Goal: Information Seeking & Learning: Learn about a topic

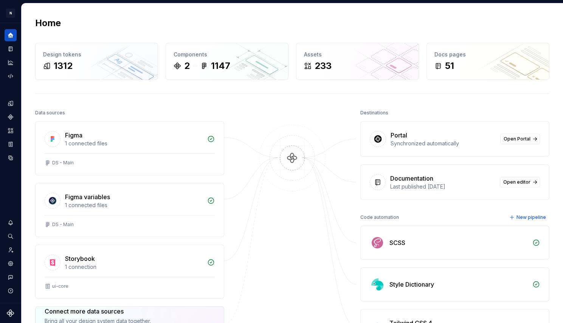
click at [482, 171] on div "Documentation Last published [DATE] Open editor" at bounding box center [455, 182] width 188 height 35
click at [505, 186] on link "Open editor" at bounding box center [520, 182] width 40 height 11
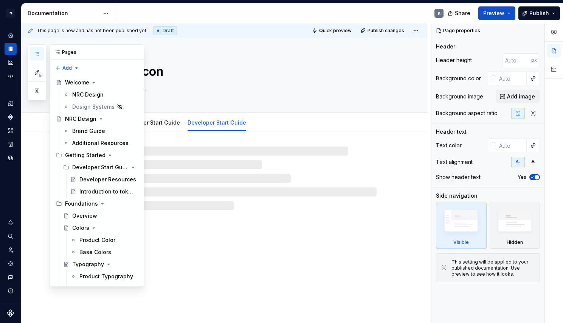
click at [33, 53] on button "button" at bounding box center [37, 54] width 14 height 14
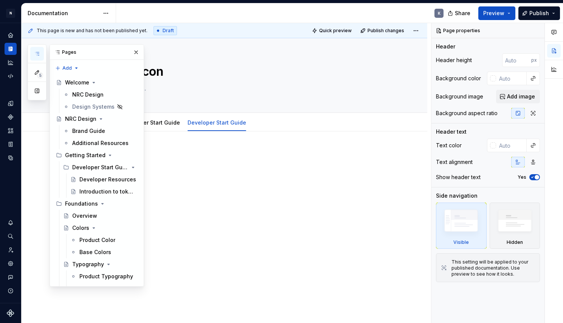
click at [70, 51] on div "Pages" at bounding box center [97, 52] width 94 height 15
click at [35, 88] on button "button" at bounding box center [37, 91] width 14 height 14
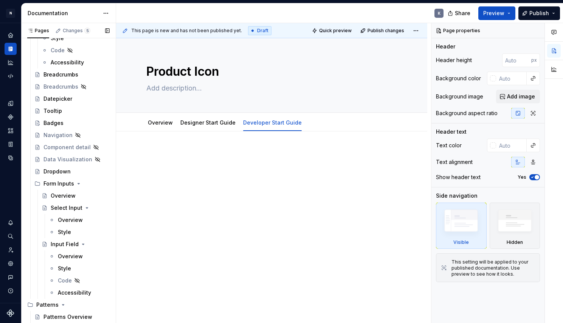
scroll to position [565, 0]
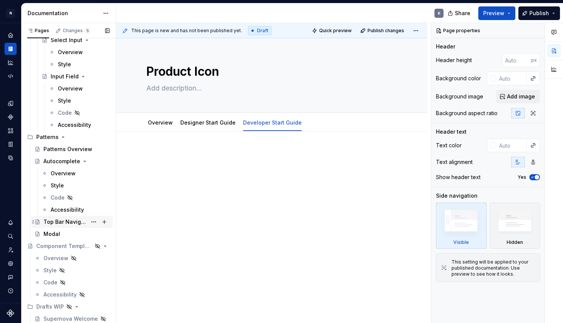
click at [76, 221] on div "Top Bar Navigation" at bounding box center [64, 222] width 43 height 8
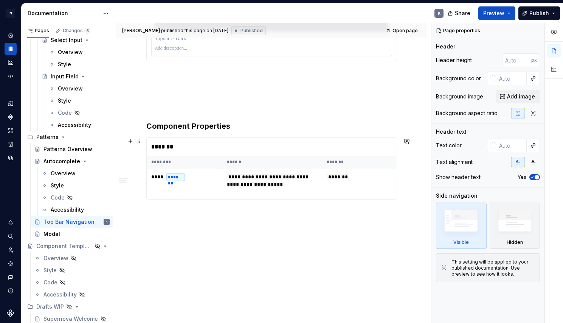
scroll to position [800, 0]
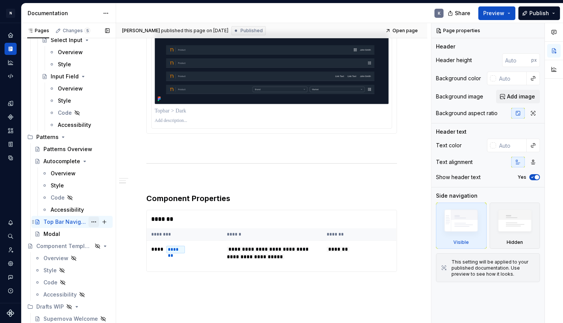
click at [89, 220] on button "Page tree" at bounding box center [94, 221] width 11 height 11
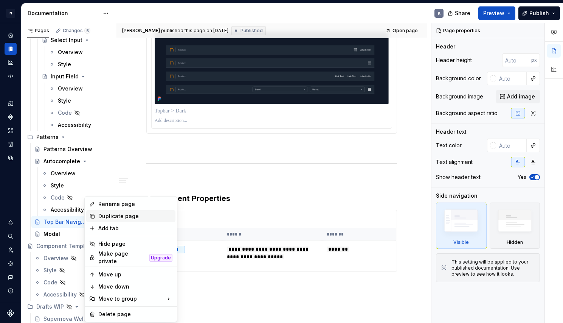
click at [134, 217] on div "Duplicate page" at bounding box center [135, 216] width 74 height 8
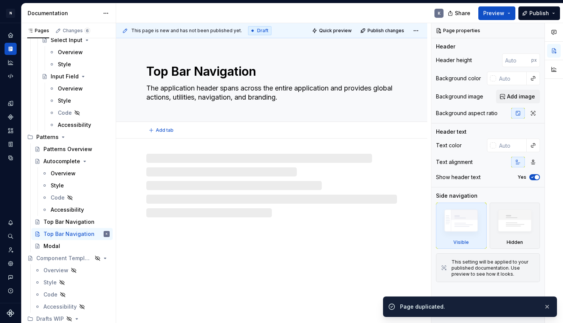
click at [172, 75] on textarea "Top Bar Navigation" at bounding box center [270, 71] width 251 height 18
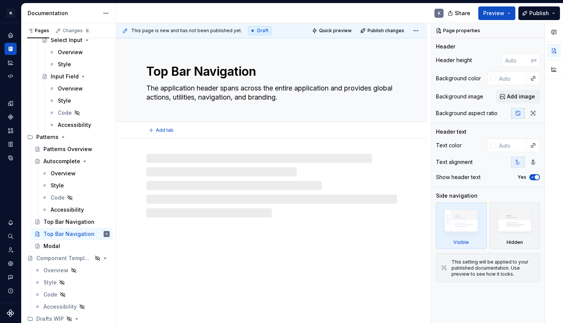
drag, startPoint x: 190, startPoint y: 72, endPoint x: 149, endPoint y: 75, distance: 40.2
click at [149, 75] on textarea "Top Bar Navigation" at bounding box center [270, 71] width 251 height 18
type textarea "*"
type textarea "S Navigation"
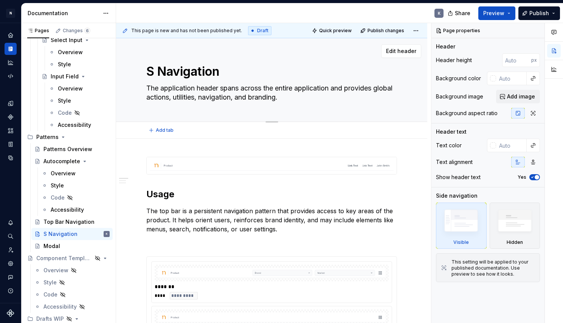
type textarea "*"
type textarea "Si Navigation"
type textarea "*"
type textarea "Sid Navigation"
type textarea "*"
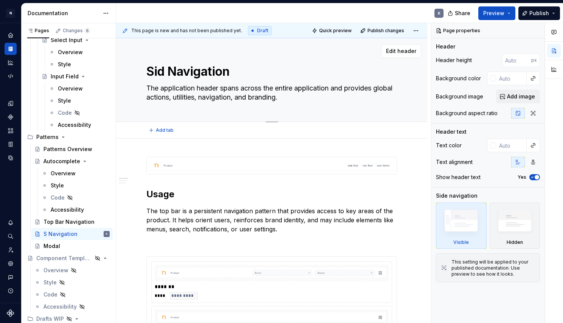
type textarea "Side Navigation"
type textarea "*"
type textarea "Side Navigation"
click at [278, 95] on textarea "The application header spans across the entire application and provides global …" at bounding box center [270, 92] width 251 height 21
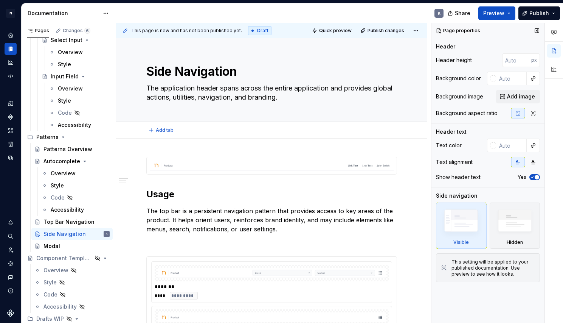
click at [278, 95] on textarea "The application header spans across the entire application and provides global …" at bounding box center [270, 92] width 251 height 21
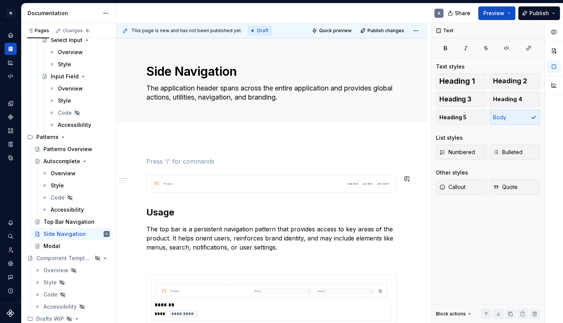
scroll to position [3, 0]
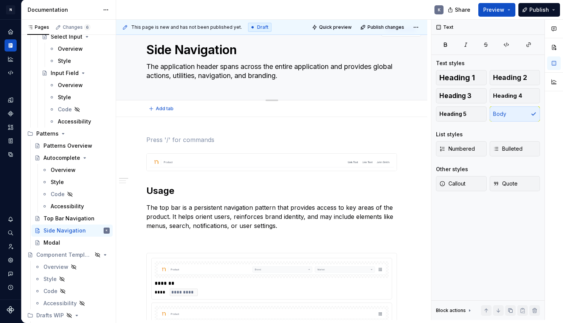
click at [229, 69] on textarea "The application header spans across the entire application and provides global …" at bounding box center [270, 71] width 251 height 21
paste textarea "left navigation anchors the app layout and provides access to primary sections,…"
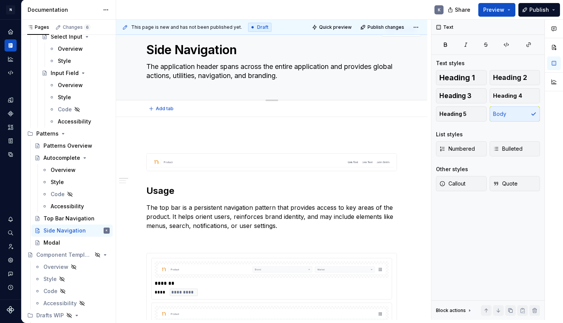
type textarea "*"
type textarea "The left navigation anchors the app layout and provides access to primary secti…"
type textarea "*"
type textarea "The left navigation anchors the app layout and provides access to primary secti…"
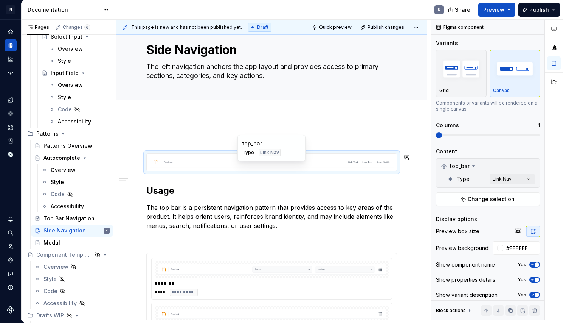
click at [281, 157] on div "top_bar Type Link Nav" at bounding box center [272, 148] width 68 height 26
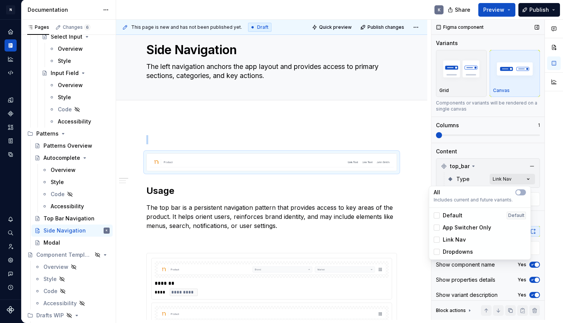
click at [491, 180] on div "Comments Open comments No comments yet Select ‘Comment’ from the block context …" at bounding box center [498, 170] width 132 height 300
click at [490, 167] on div "Comments Open comments No comments yet Select ‘Comment’ from the block context …" at bounding box center [498, 170] width 132 height 300
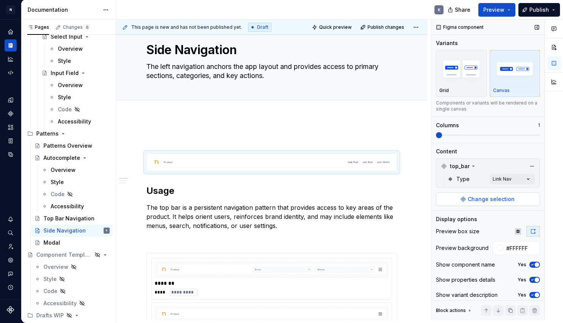
click at [474, 197] on span "Change selection" at bounding box center [491, 199] width 47 height 8
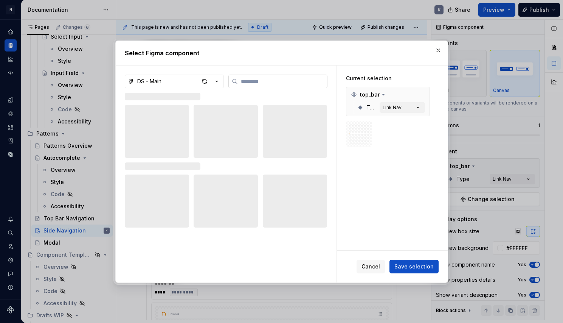
type textarea "*"
click at [295, 85] on input "search" at bounding box center [282, 82] width 89 height 8
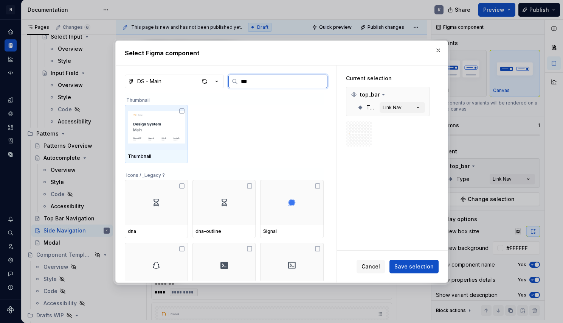
type input "****"
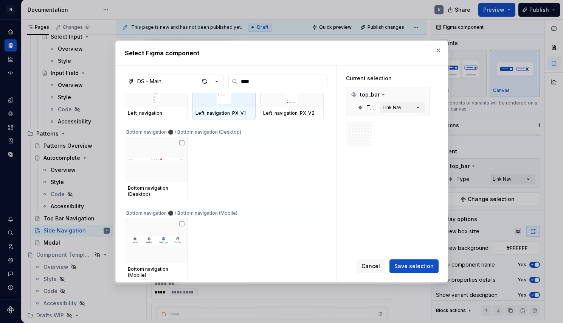
scroll to position [0, 0]
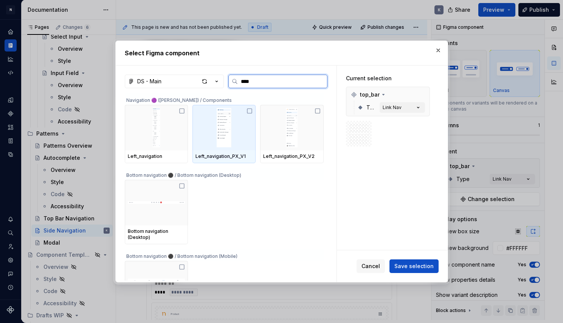
click at [241, 140] on img at bounding box center [224, 127] width 57 height 39
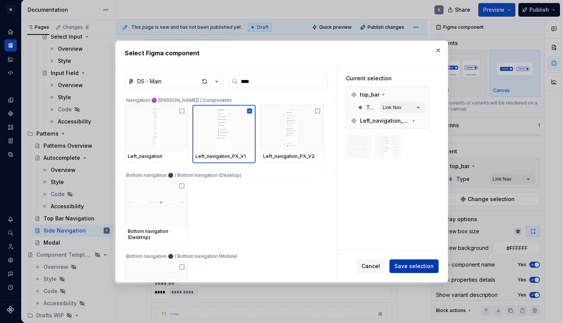
click at [423, 269] on span "Save selection" at bounding box center [414, 266] width 39 height 8
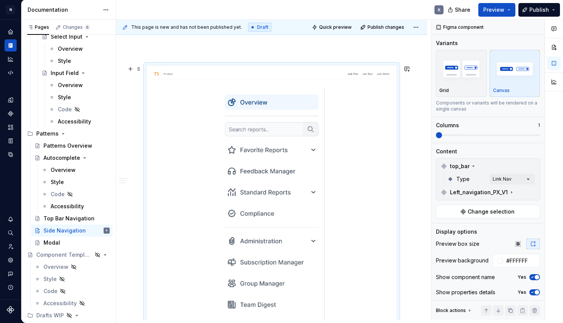
scroll to position [96, 0]
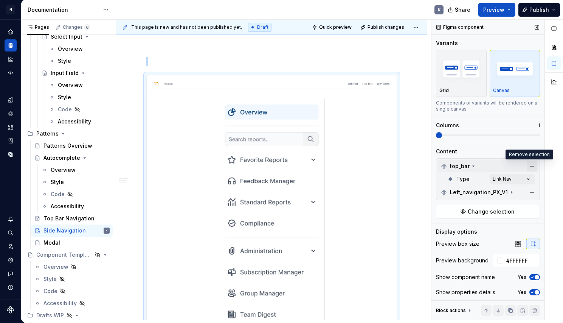
click at [529, 166] on button "button" at bounding box center [532, 166] width 11 height 11
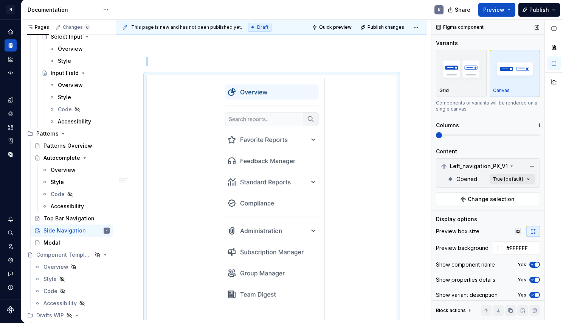
click at [519, 179] on div "Comments Open comments No comments yet Select ‘Comment’ from the block context …" at bounding box center [498, 170] width 132 height 300
click at [519, 191] on span "button" at bounding box center [518, 192] width 5 height 5
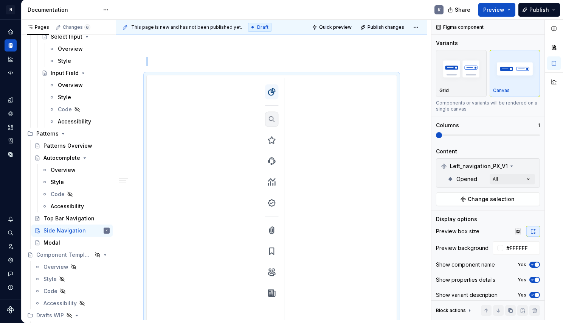
click at [413, 196] on html "N Product Design K Design system data Documentation K Share Preview Publish Pag…" at bounding box center [281, 161] width 563 height 323
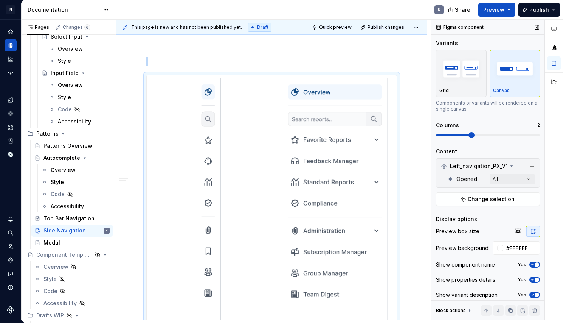
scroll to position [140, 0]
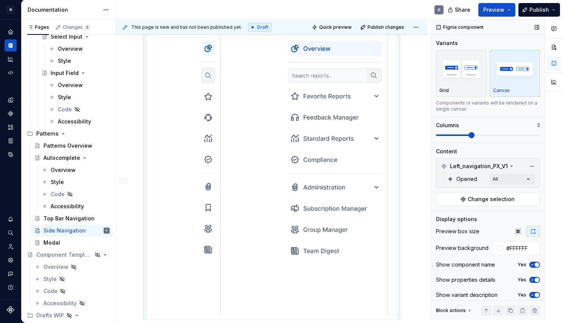
click at [464, 136] on span at bounding box center [488, 135] width 104 height 6
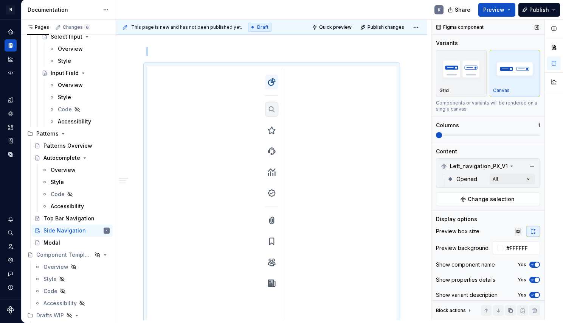
scroll to position [152, 0]
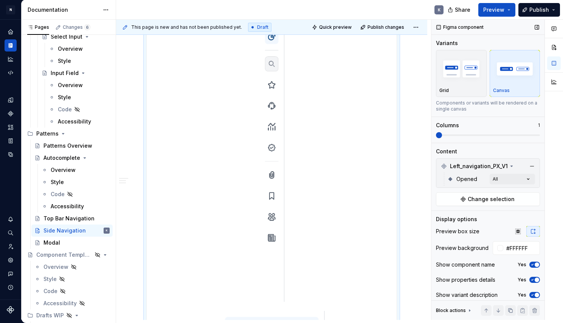
click at [436, 135] on span at bounding box center [488, 135] width 104 height 6
click at [503, 179] on div "Comments Open comments No comments yet Select ‘Comment’ from the block context …" at bounding box center [498, 170] width 132 height 300
click at [518, 191] on icon "button" at bounding box center [519, 192] width 6 height 5
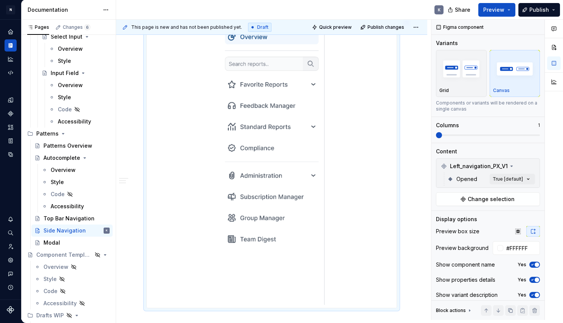
click at [408, 195] on html "N Product Design K Design system data Documentation K Share Preview Publish Pag…" at bounding box center [281, 161] width 563 height 323
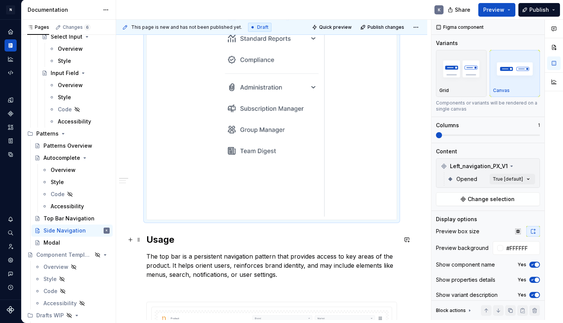
scroll to position [245, 0]
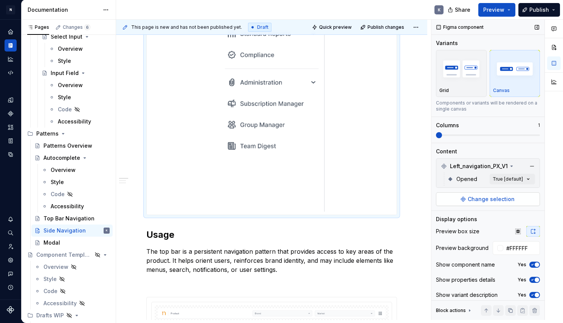
click at [237, 267] on p "The top bar is a persistent navigation pattern that provides access to key area…" at bounding box center [271, 260] width 251 height 27
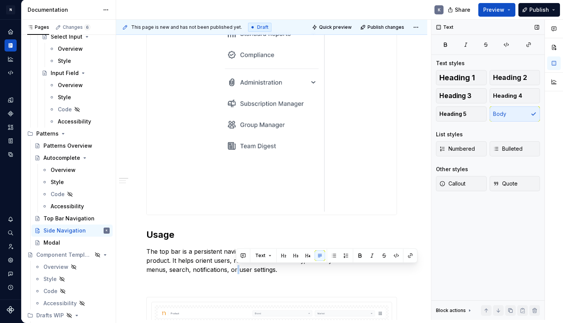
click at [237, 267] on p "The top bar is a persistent navigation pattern that provides access to key area…" at bounding box center [271, 260] width 251 height 27
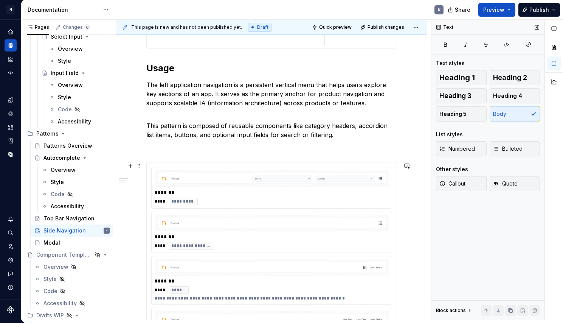
scroll to position [434, 0]
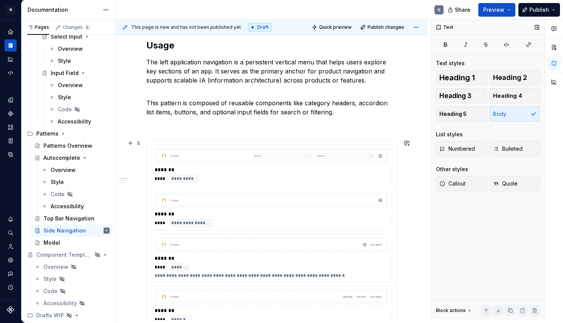
click at [328, 172] on div "*******" at bounding box center [272, 170] width 234 height 8
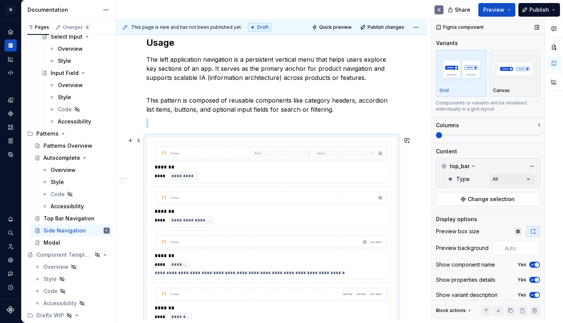
scroll to position [432, 0]
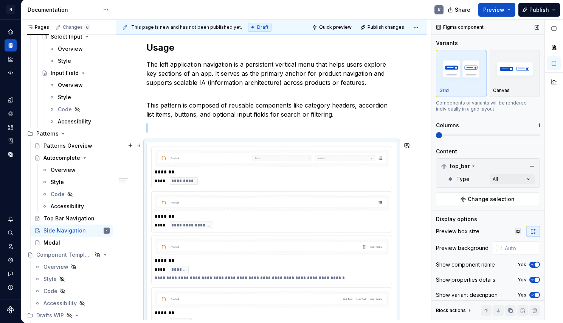
click at [340, 176] on div "******* **** *********" at bounding box center [272, 176] width 234 height 17
click at [483, 194] on button "Change selection" at bounding box center [488, 199] width 104 height 14
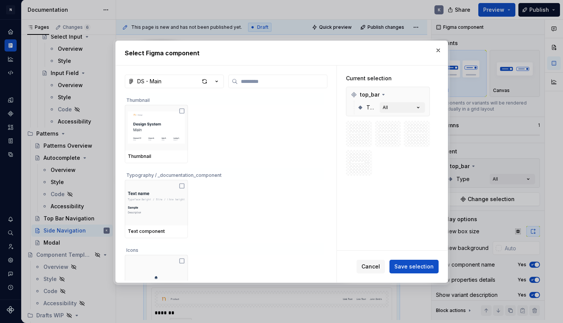
type textarea "*"
click at [298, 82] on input "search" at bounding box center [282, 82] width 89 height 8
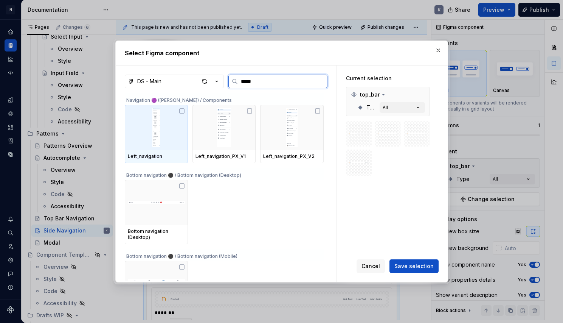
type input "**********"
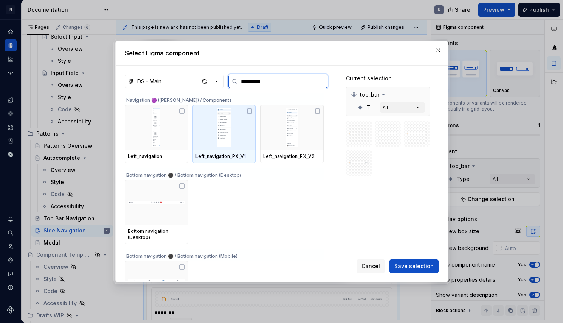
drag, startPoint x: 298, startPoint y: 82, endPoint x: 247, endPoint y: 125, distance: 66.9
click at [247, 125] on img at bounding box center [224, 127] width 57 height 39
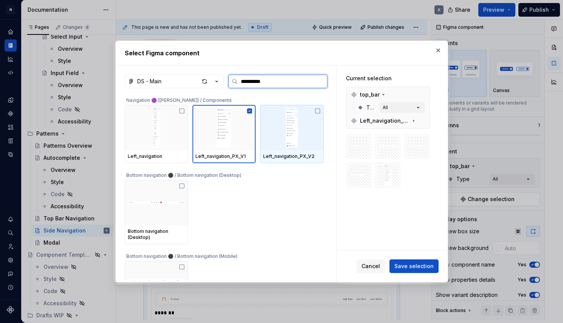
click at [317, 111] on icon at bounding box center [318, 111] width 6 height 6
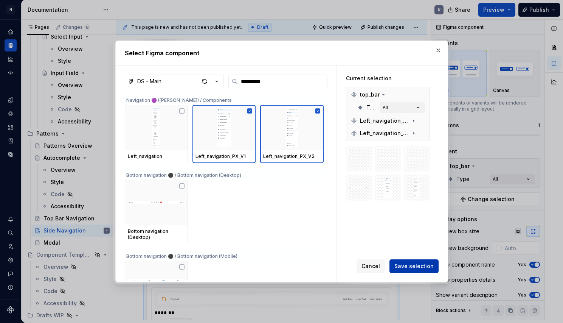
click at [417, 267] on span "Save selection" at bounding box center [414, 266] width 39 height 8
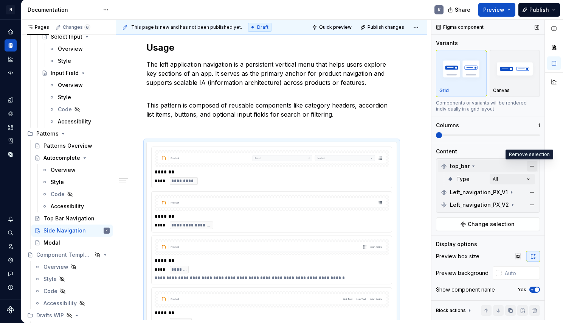
click at [528, 166] on button "button" at bounding box center [532, 166] width 11 height 11
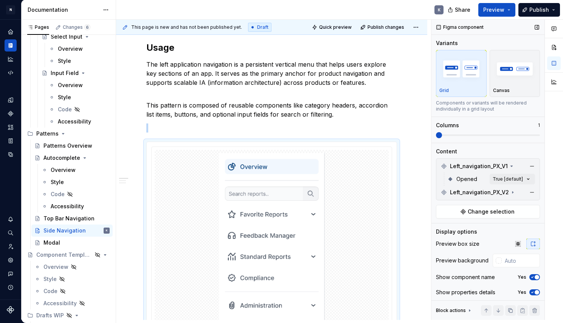
click at [479, 134] on span at bounding box center [488, 135] width 104 height 6
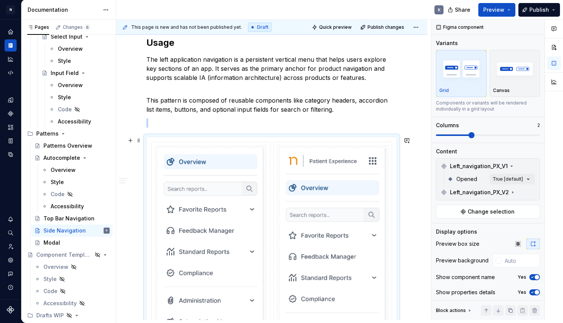
scroll to position [597, 0]
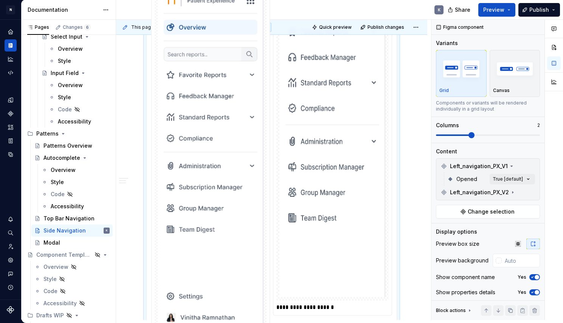
drag, startPoint x: 356, startPoint y: 213, endPoint x: 260, endPoint y: 220, distance: 96.3
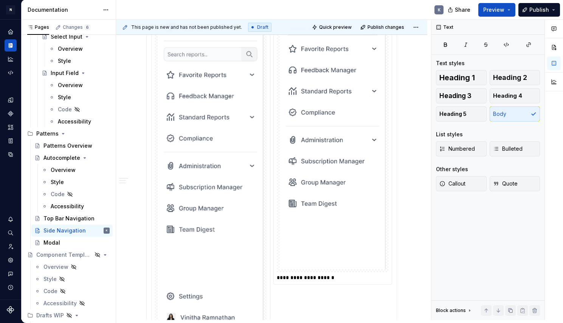
scroll to position [508, 0]
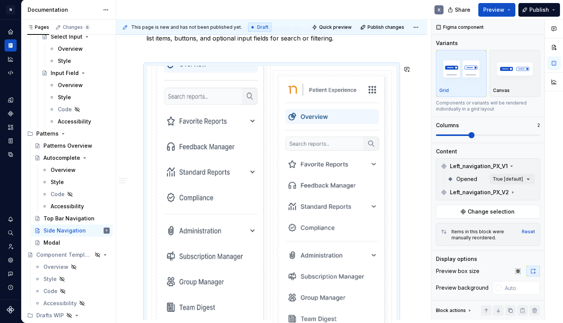
drag, startPoint x: 235, startPoint y: 224, endPoint x: 347, endPoint y: 221, distance: 111.6
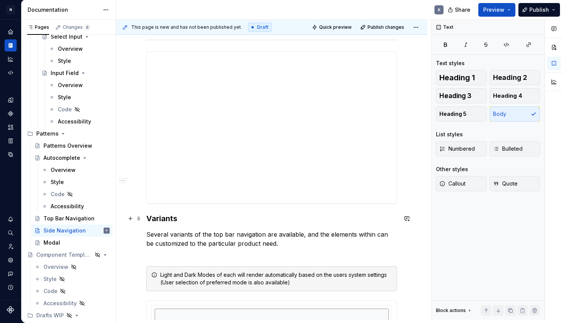
scroll to position [1007, 0]
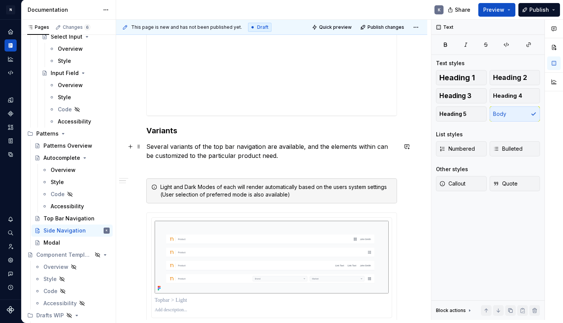
click at [266, 153] on p "Several variants of the top bar navigation are available, and the elements with…" at bounding box center [271, 155] width 251 height 27
type textarea "*"
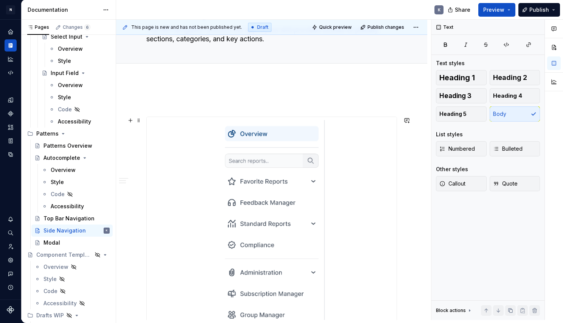
scroll to position [16, 0]
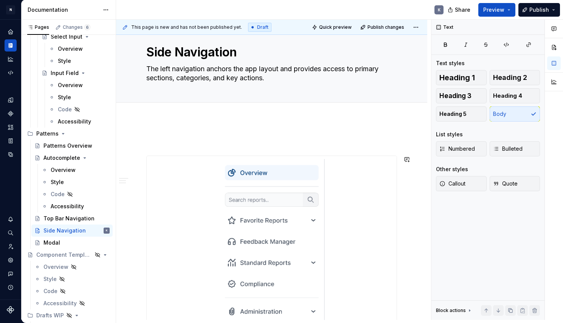
click at [165, 140] on p at bounding box center [271, 141] width 251 height 9
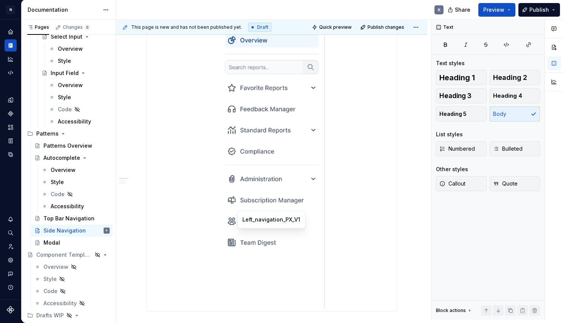
scroll to position [241, 0]
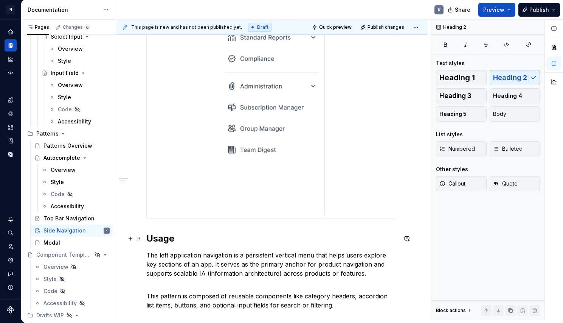
click at [148, 236] on h2 "Usage" at bounding box center [271, 238] width 251 height 12
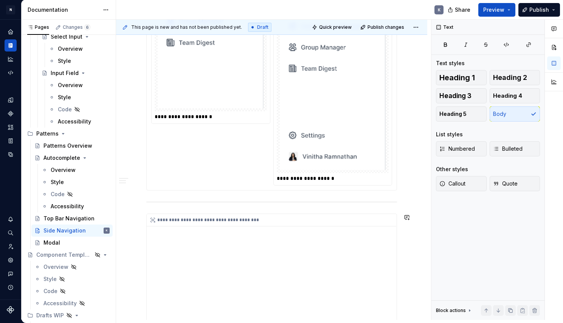
scroll to position [934, 0]
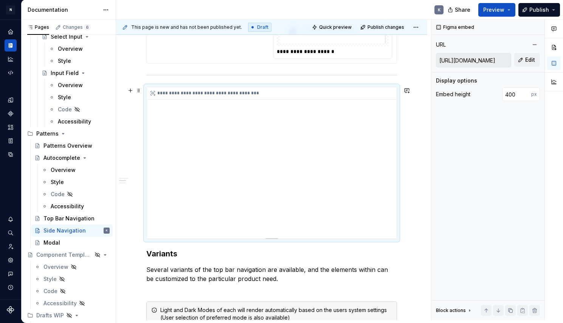
click at [295, 154] on div "**********" at bounding box center [272, 162] width 250 height 151
click at [483, 60] on input "[URL][DOMAIN_NAME]" at bounding box center [473, 60] width 75 height 14
click at [521, 58] on button "Edit" at bounding box center [527, 60] width 26 height 14
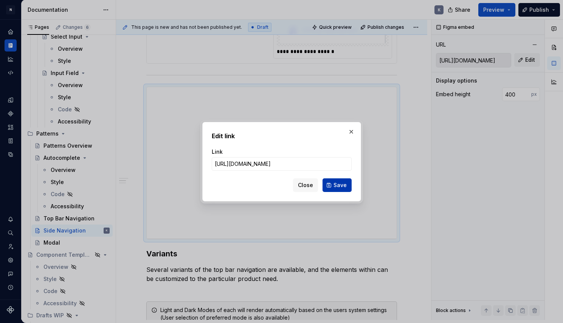
type input "[URL][DOMAIN_NAME]"
click at [339, 186] on span "Save" at bounding box center [340, 185] width 13 height 8
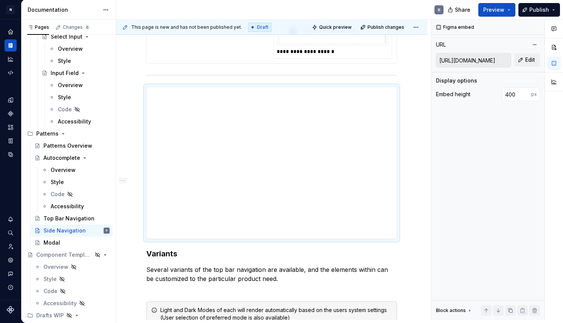
type input "[URL][DOMAIN_NAME]"
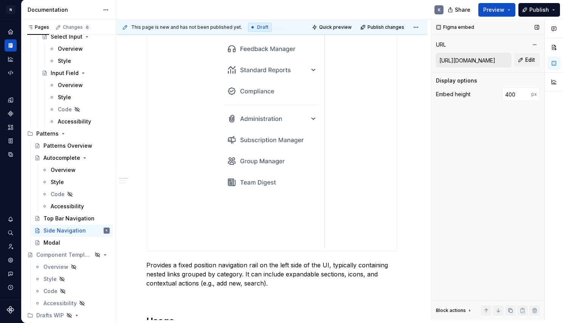
scroll to position [375, 0]
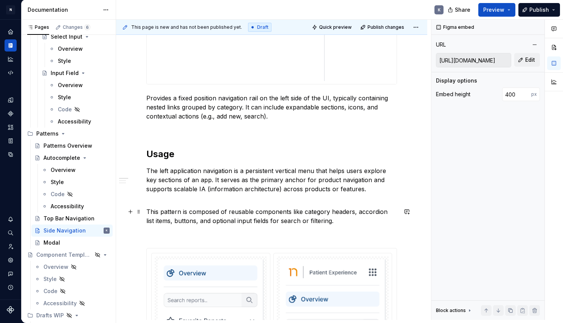
click at [334, 219] on p "This pattern is composed of reusable components like category headers, accordio…" at bounding box center [271, 216] width 251 height 18
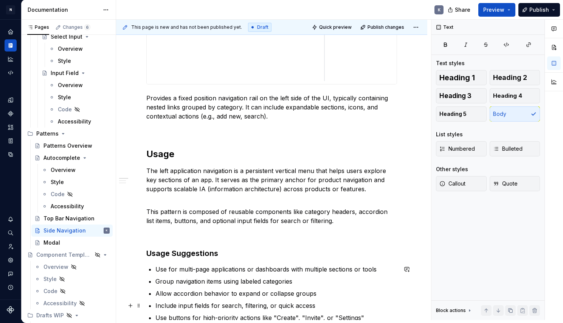
scroll to position [463, 0]
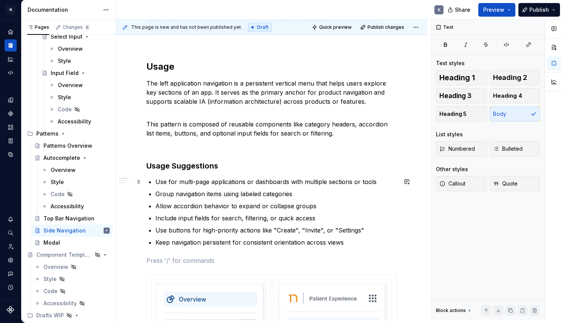
click at [308, 180] on p "Use for multi-page applications or dashboards with multiple sections or tools" at bounding box center [276, 181] width 242 height 9
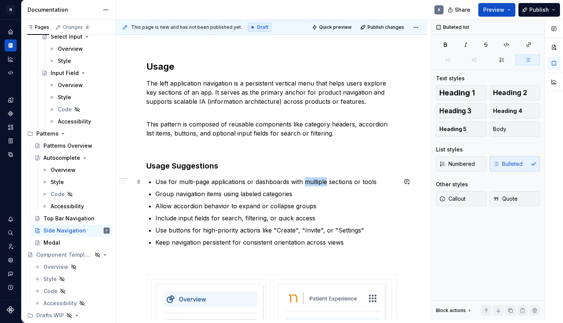
click at [308, 180] on p "Use for multi-page applications or dashboards with multiple sections or tools" at bounding box center [276, 181] width 242 height 9
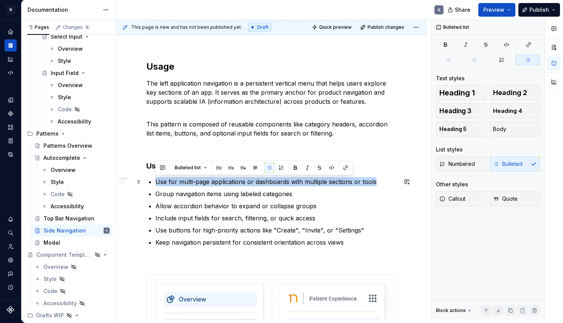
click at [308, 180] on p "Use for multi-page applications or dashboards with multiple sections or tools" at bounding box center [276, 181] width 242 height 9
click at [386, 183] on p "Use for multi-page applications or dashboards with multiple sections or tools" at bounding box center [276, 181] width 242 height 9
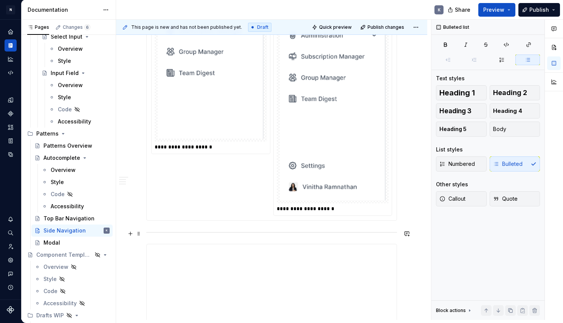
scroll to position [983, 0]
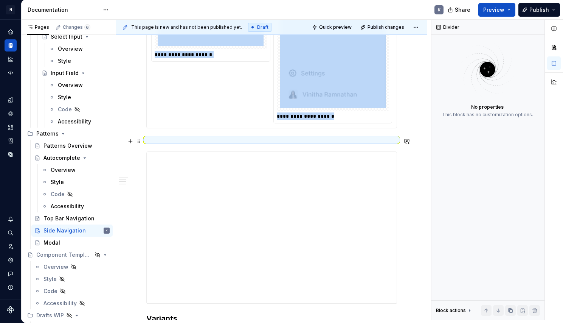
click at [155, 137] on div at bounding box center [271, 139] width 251 height 5
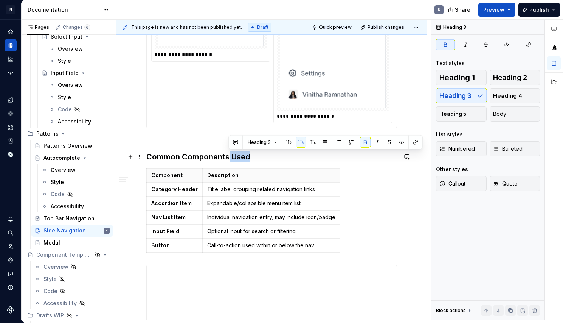
drag, startPoint x: 250, startPoint y: 157, endPoint x: 229, endPoint y: 156, distance: 20.8
click at [229, 156] on h3 "Common Components Used" at bounding box center [271, 156] width 251 height 11
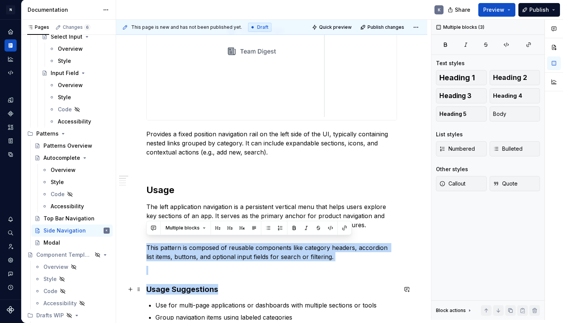
scroll to position [349, 0]
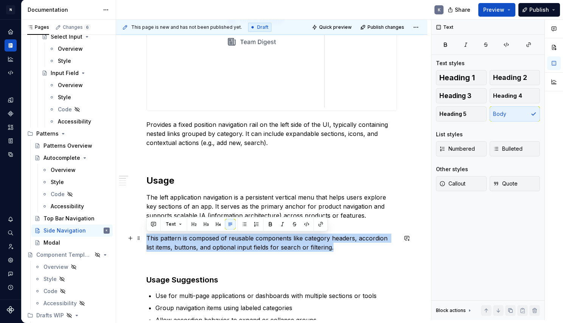
drag, startPoint x: 146, startPoint y: 283, endPoint x: 333, endPoint y: 247, distance: 189.8
click at [333, 247] on p "This pattern is composed of reusable components like category headers, accordio…" at bounding box center [271, 242] width 251 height 18
copy p "This pattern is composed of reusable components like category headers, accordio…"
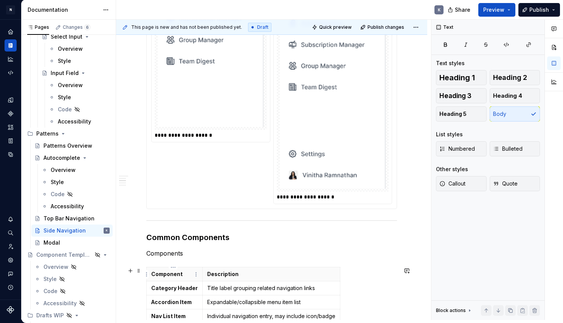
scroll to position [992, 0]
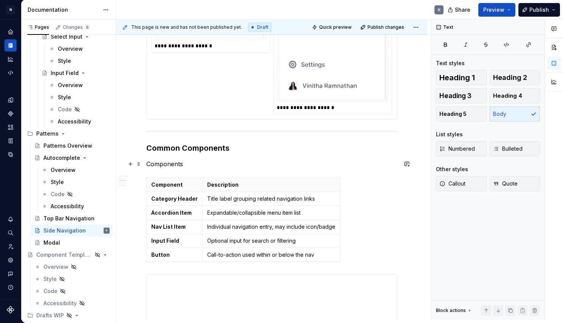
click at [178, 165] on p "Components" at bounding box center [271, 163] width 251 height 9
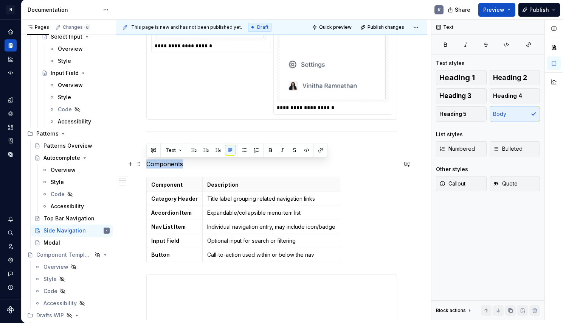
click at [178, 165] on p "Components" at bounding box center [271, 163] width 251 height 9
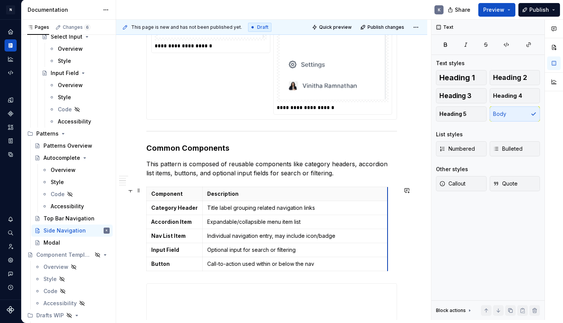
drag, startPoint x: 337, startPoint y: 193, endPoint x: 385, endPoint y: 192, distance: 47.3
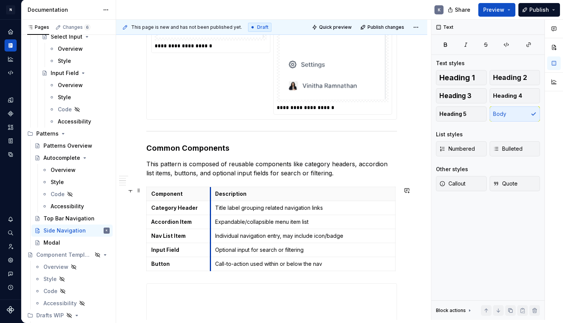
drag, startPoint x: 199, startPoint y: 194, endPoint x: 210, endPoint y: 194, distance: 10.6
click at [408, 232] on div "This page is new and has not been published yet. Draft Quick preview Publish ch…" at bounding box center [273, 170] width 315 height 300
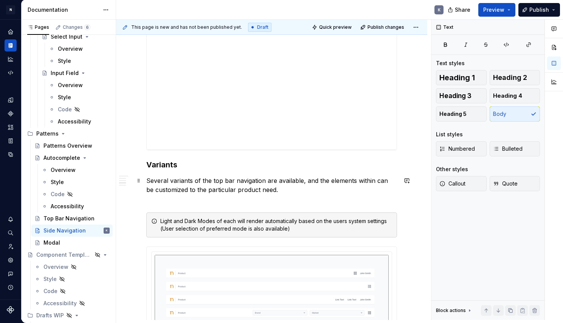
scroll to position [1370, 0]
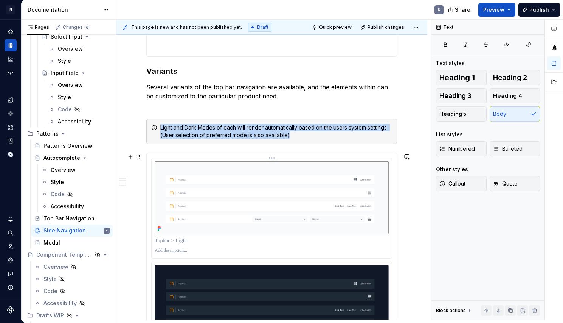
click at [201, 177] on img at bounding box center [272, 197] width 234 height 73
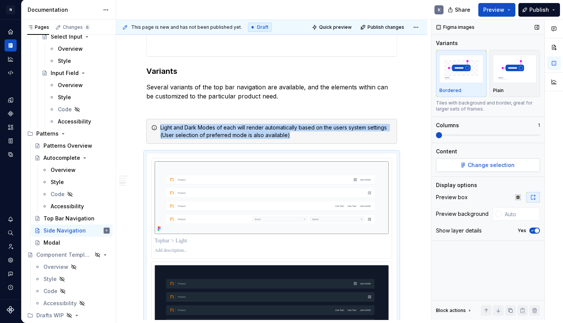
click at [466, 167] on button "Change selection" at bounding box center [488, 165] width 104 height 14
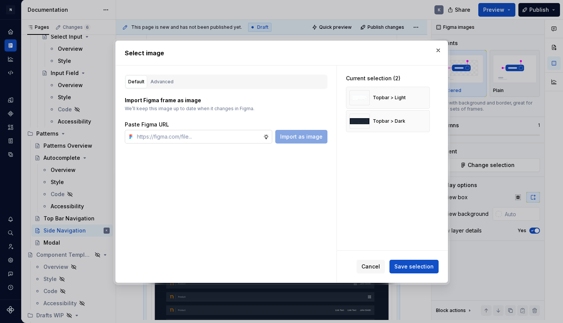
type textarea "*"
type input "[URL][DOMAIN_NAME]"
click at [311, 138] on span "Import as image" at bounding box center [301, 137] width 42 height 8
click at [233, 135] on input "text" at bounding box center [198, 137] width 129 height 14
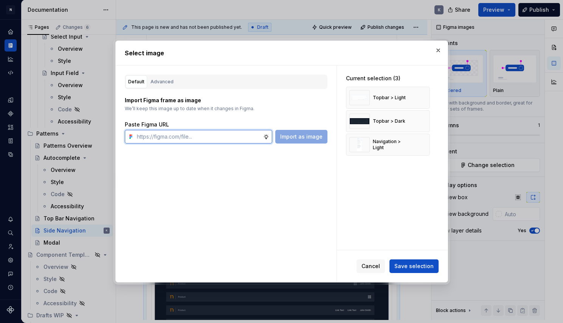
paste input "[URL][DOMAIN_NAME]"
type input "[URL][DOMAIN_NAME]"
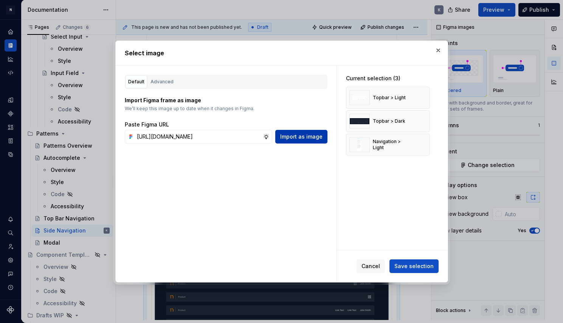
click at [304, 138] on span "Import as image" at bounding box center [301, 137] width 42 height 8
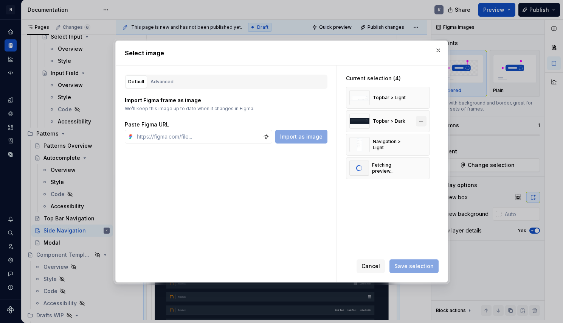
click at [422, 121] on button "button" at bounding box center [421, 121] width 11 height 11
click at [421, 98] on button "button" at bounding box center [421, 97] width 11 height 11
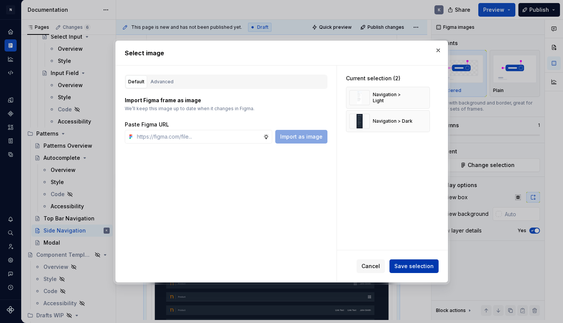
click at [420, 269] on span "Save selection" at bounding box center [414, 266] width 39 height 8
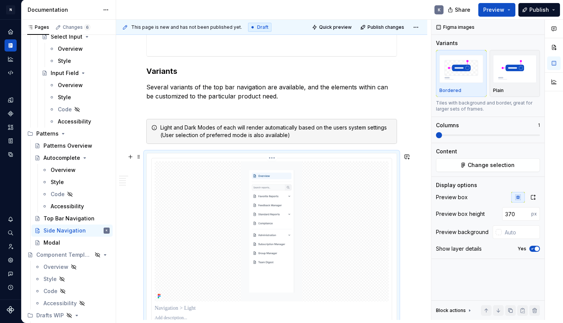
scroll to position [1481, 0]
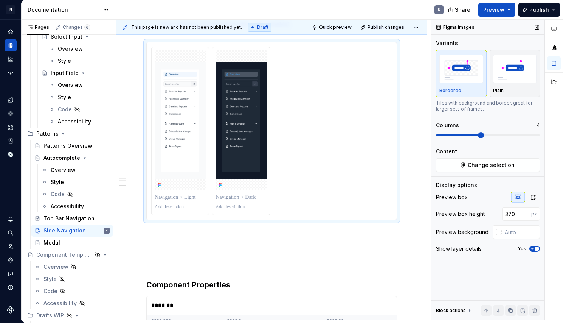
click at [476, 134] on span at bounding box center [488, 135] width 104 height 2
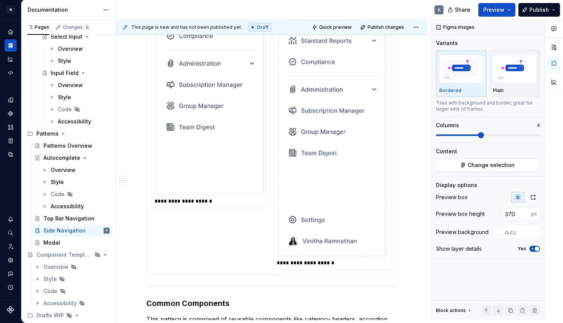
scroll to position [691, 0]
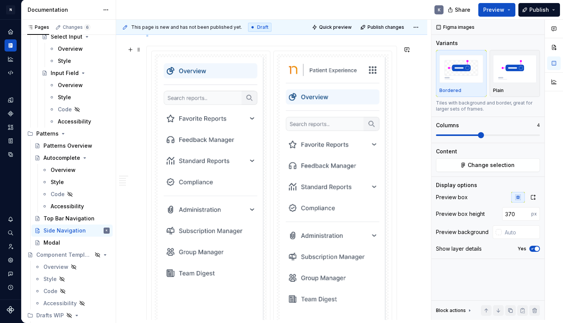
click at [251, 196] on img at bounding box center [211, 197] width 106 height 281
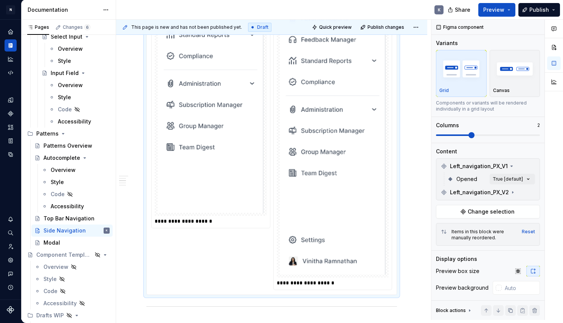
scroll to position [910, 0]
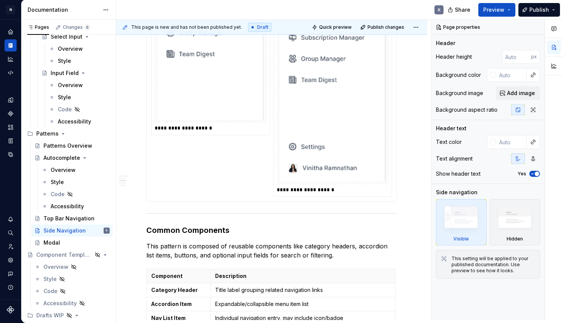
click at [395, 198] on div "**********" at bounding box center [272, 14] width 250 height 374
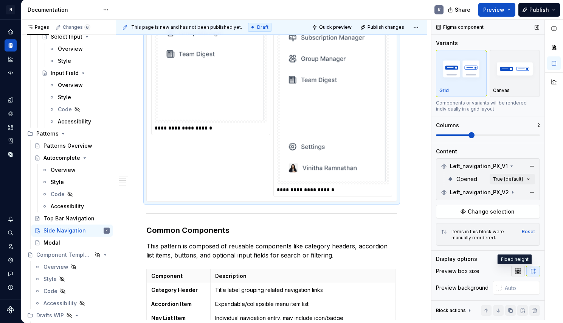
click at [516, 269] on icon "button" at bounding box center [518, 271] width 6 height 6
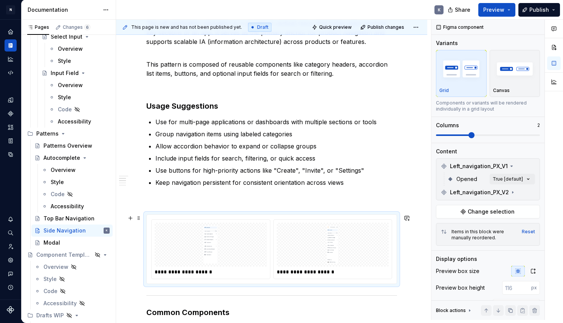
scroll to position [601, 0]
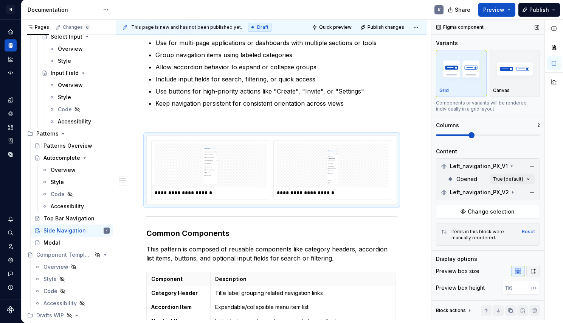
click at [532, 269] on icon "button" at bounding box center [533, 271] width 6 height 6
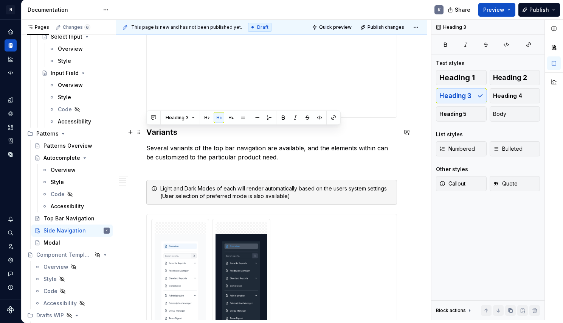
scroll to position [0, 0]
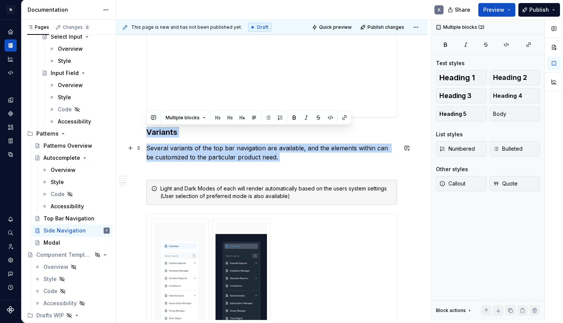
drag, startPoint x: 148, startPoint y: 130, endPoint x: 381, endPoint y: 169, distance: 237.0
copy div "Variants Several variants of the top bar navigation are available, and the elem…"
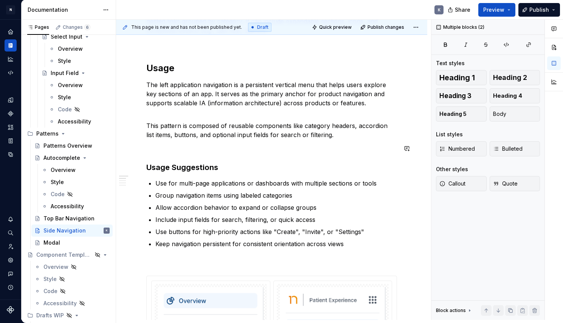
scroll to position [514, 0]
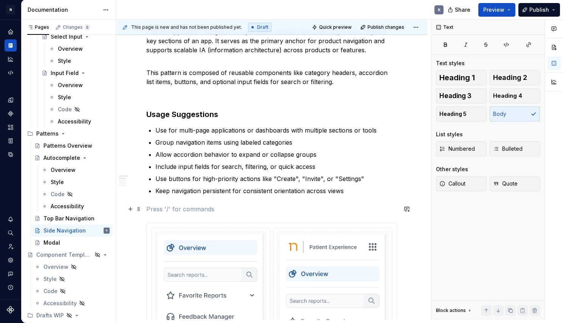
click at [173, 212] on p at bounding box center [271, 208] width 251 height 9
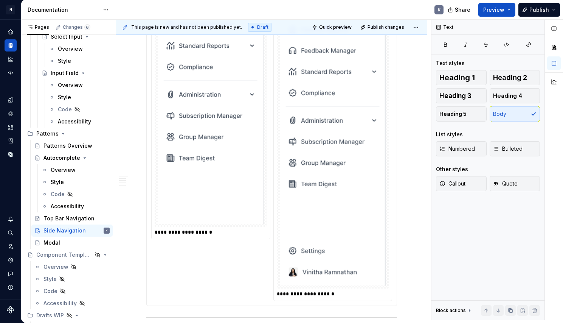
scroll to position [899, 0]
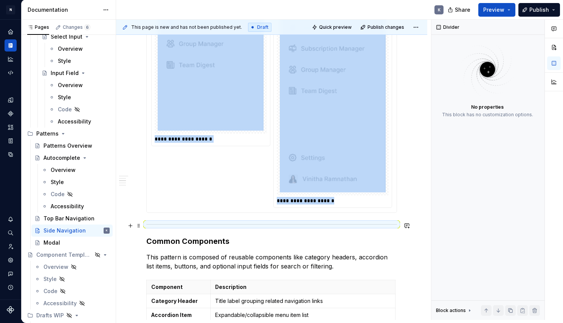
click at [168, 223] on div at bounding box center [271, 224] width 251 height 5
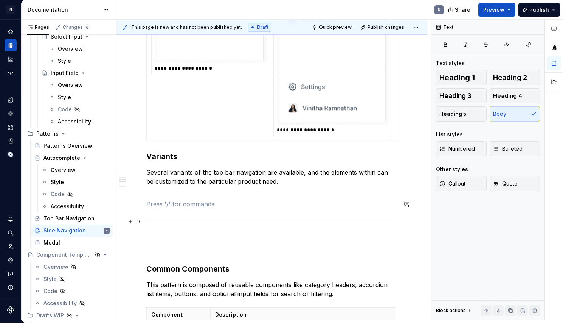
scroll to position [1052, 0]
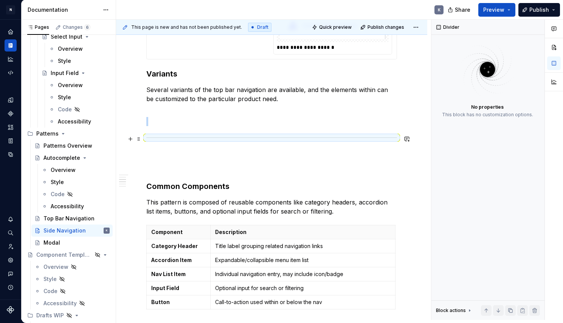
click at [182, 138] on hr at bounding box center [271, 137] width 251 height 0
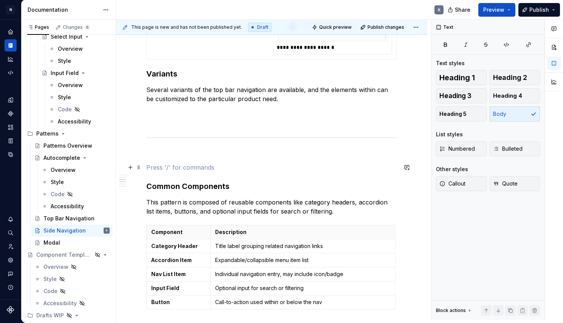
click at [168, 166] on p at bounding box center [271, 167] width 251 height 9
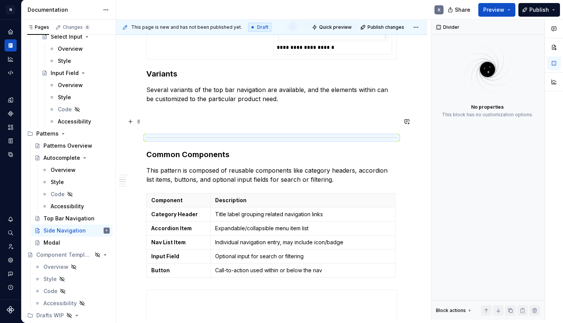
click at [227, 124] on p at bounding box center [271, 121] width 251 height 9
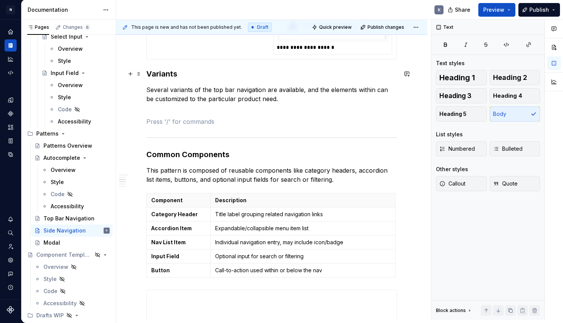
scroll to position [957, 0]
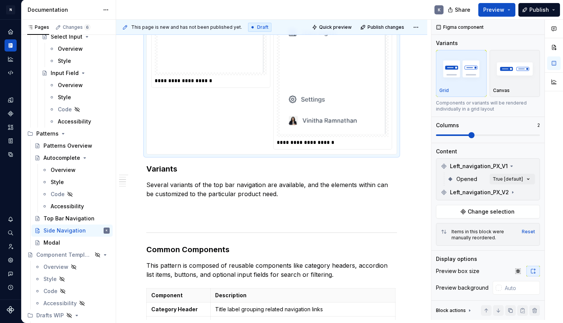
click at [202, 218] on p at bounding box center [271, 216] width 251 height 9
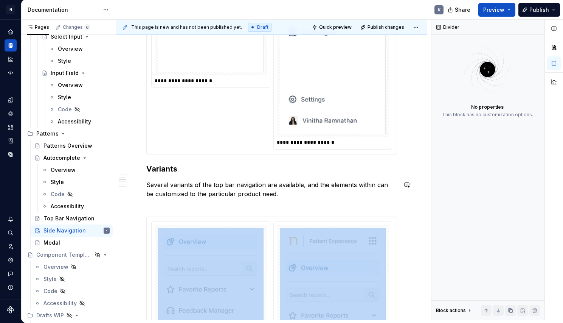
scroll to position [1083, 0]
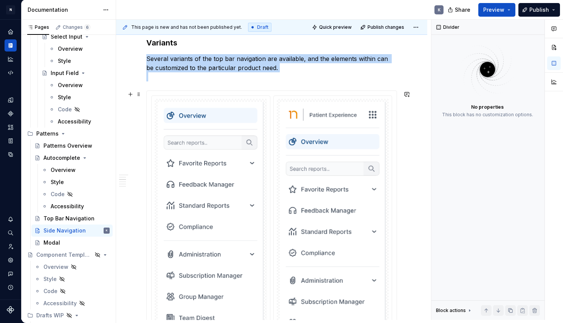
click at [368, 205] on img at bounding box center [333, 273] width 106 height 343
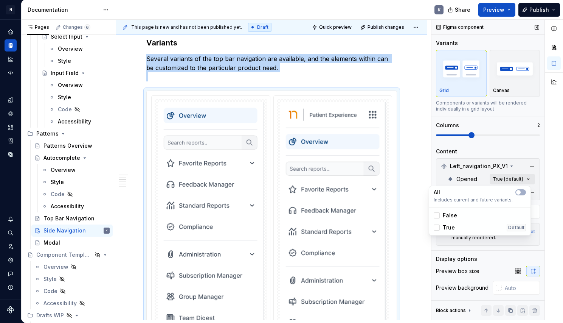
click at [524, 176] on div "Comments Open comments No comments yet Select ‘Comment’ from the block context …" at bounding box center [498, 170] width 132 height 300
click at [521, 193] on icon "button" at bounding box center [519, 192] width 6 height 5
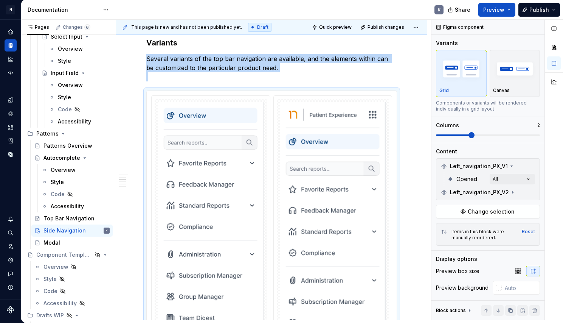
click at [408, 190] on html "N Product Design K Design system data Documentation K Share Preview Publish Pag…" at bounding box center [281, 161] width 563 height 323
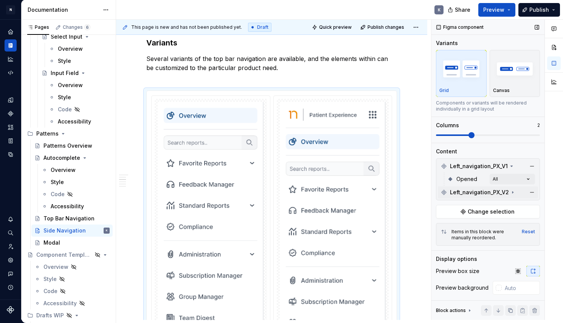
click at [512, 193] on icon at bounding box center [513, 192] width 6 height 6
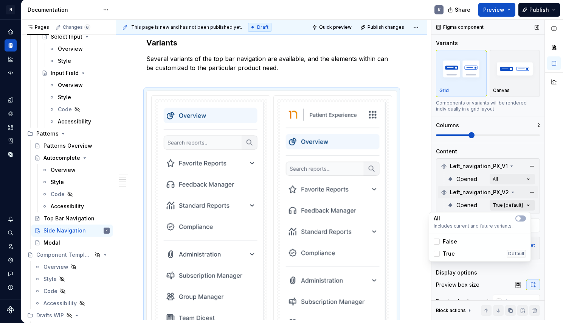
click at [504, 206] on div "Comments Open comments No comments yet Select ‘Comment’ from the block context …" at bounding box center [498, 170] width 132 height 300
drag, startPoint x: 518, startPoint y: 217, endPoint x: 511, endPoint y: 216, distance: 6.9
click at [518, 217] on span "button" at bounding box center [518, 218] width 5 height 5
click at [412, 209] on html "N Product Design K Design system data Documentation K Share Preview Publish Pag…" at bounding box center [281, 161] width 563 height 323
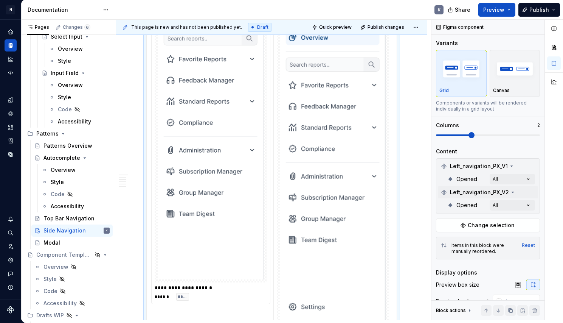
scroll to position [1313, 0]
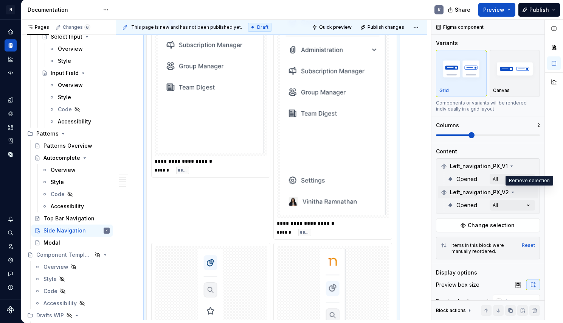
click at [527, 192] on button "button" at bounding box center [532, 192] width 11 height 11
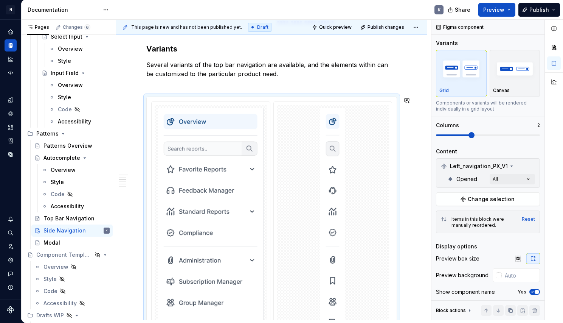
scroll to position [1067, 0]
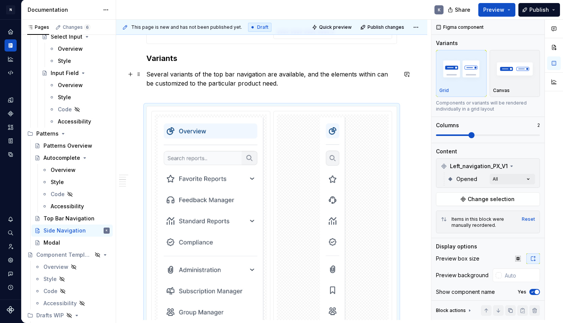
click at [222, 73] on p "Several variants of the top bar navigation are available, and the elements with…" at bounding box center [271, 83] width 251 height 27
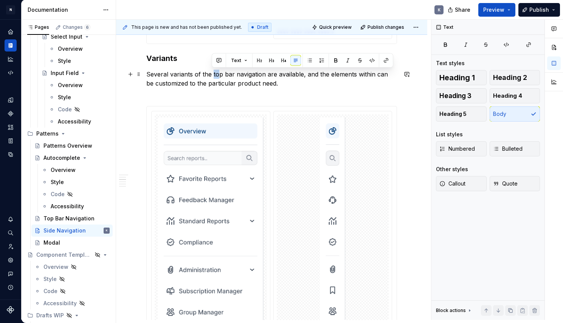
drag, startPoint x: 212, startPoint y: 75, endPoint x: 219, endPoint y: 75, distance: 6.8
click at [219, 75] on p "Several variants of the top bar navigation are available, and the elements with…" at bounding box center [271, 83] width 251 height 27
click at [227, 76] on p "Several variants of the top bar navigation are available, and the elements with…" at bounding box center [271, 83] width 251 height 27
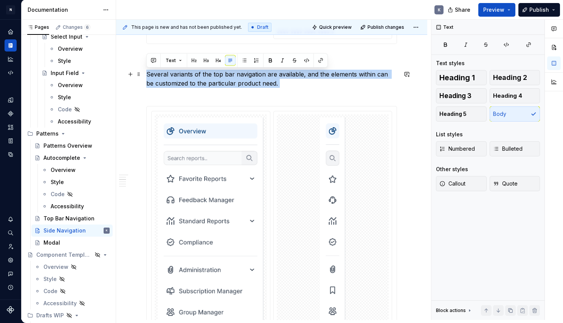
click at [227, 76] on p "Several variants of the top bar navigation are available, and the elements with…" at bounding box center [271, 83] width 251 height 27
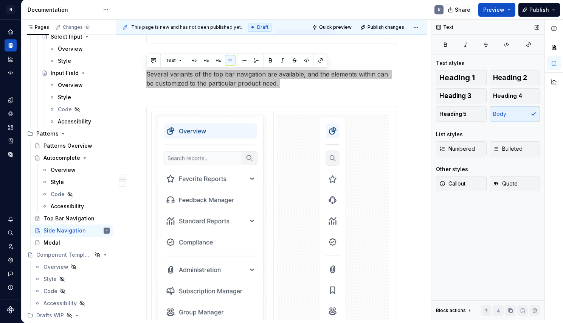
click at [211, 75] on p "Several variants of the top bar navigation are available, and the elements with…" at bounding box center [271, 83] width 251 height 27
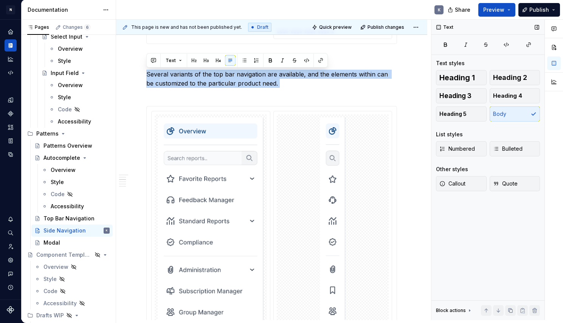
click at [211, 75] on p "Several variants of the top bar navigation are available, and the elements with…" at bounding box center [271, 83] width 251 height 27
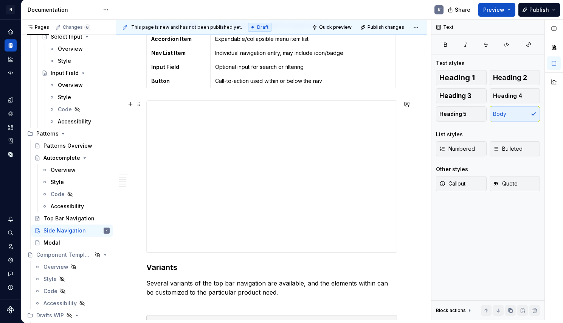
scroll to position [1682, 0]
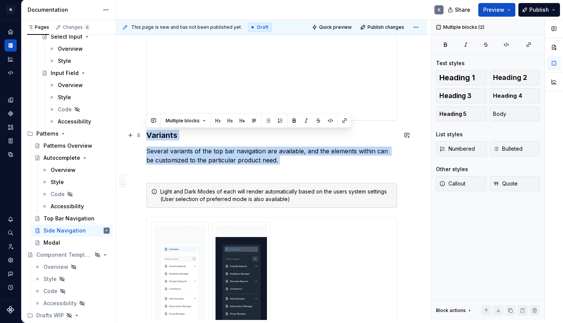
drag, startPoint x: 283, startPoint y: 166, endPoint x: 142, endPoint y: 131, distance: 144.9
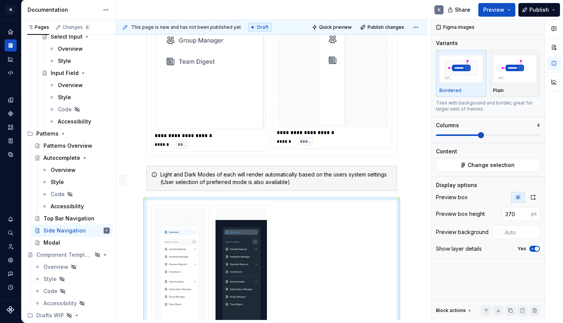
scroll to position [1452, 0]
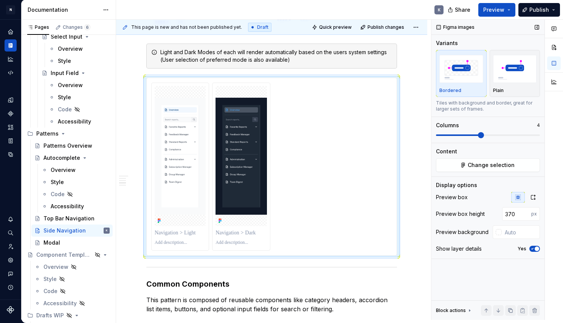
click at [480, 135] on span at bounding box center [481, 135] width 6 height 6
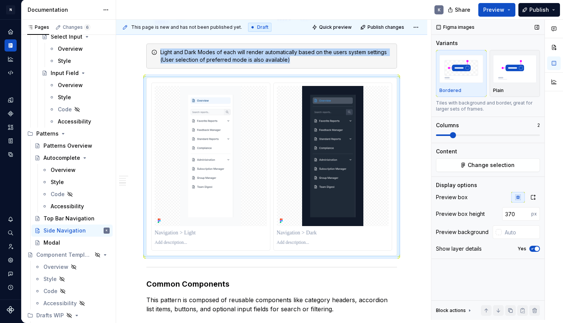
click at [455, 138] on span at bounding box center [453, 135] width 6 height 6
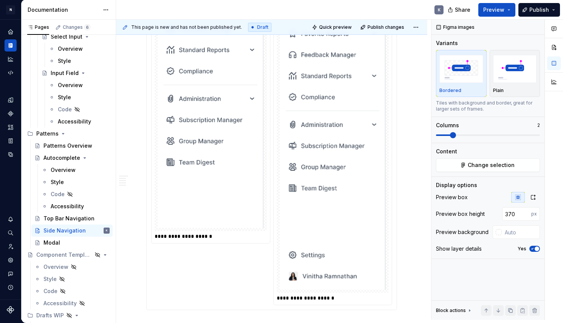
scroll to position [730, 0]
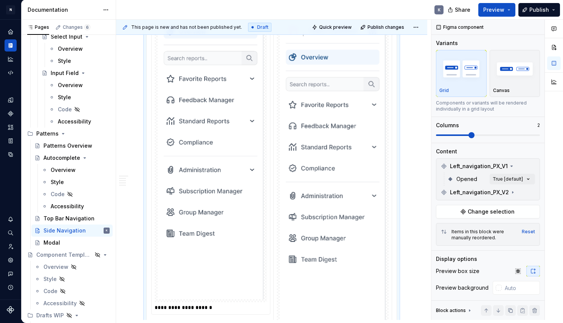
click at [371, 167] on img at bounding box center [333, 188] width 106 height 343
type textarea "*"
click at [391, 177] on div "**********" at bounding box center [333, 193] width 118 height 364
click at [512, 286] on input "text" at bounding box center [521, 288] width 38 height 14
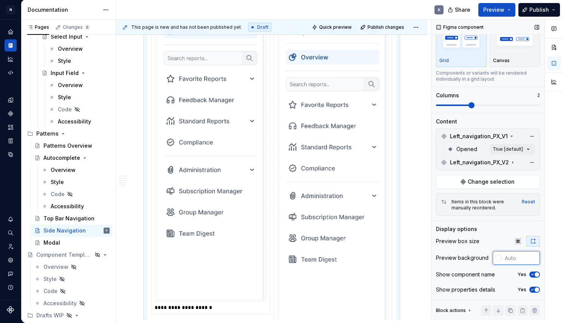
scroll to position [46, 0]
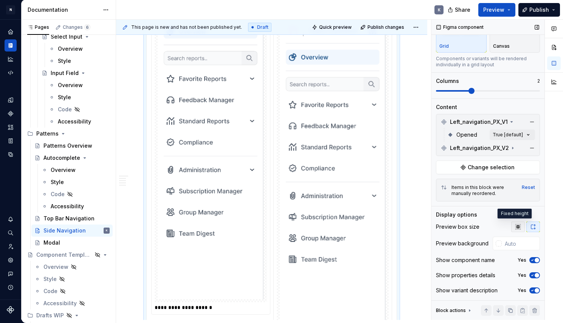
click at [515, 225] on icon "button" at bounding box center [518, 227] width 6 height 6
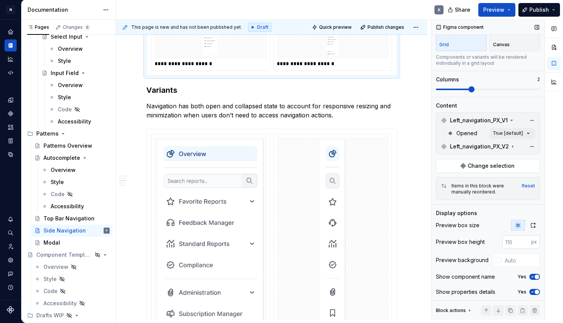
click at [515, 242] on input "number" at bounding box center [516, 242] width 29 height 14
type input "3"
type input "400"
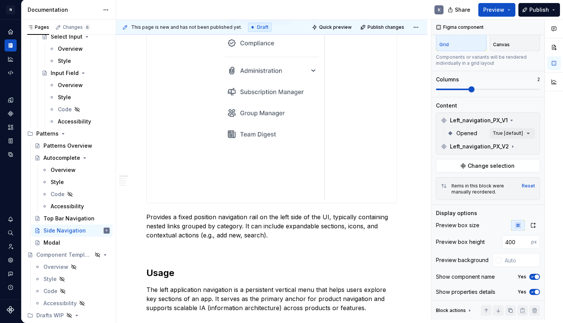
scroll to position [96, 0]
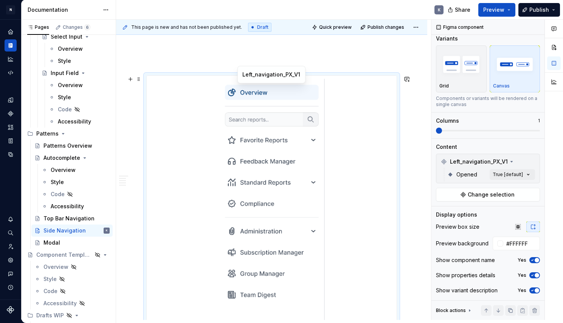
click at [379, 166] on div at bounding box center [272, 219] width 250 height 287
click at [516, 224] on icon "button" at bounding box center [518, 226] width 5 height 5
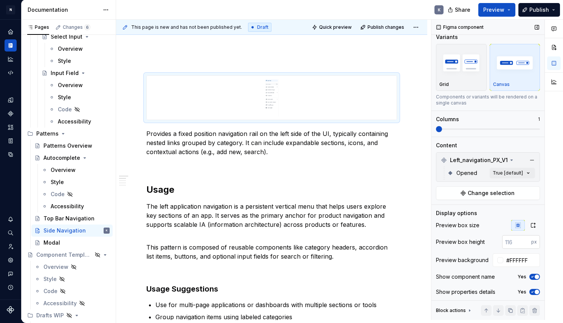
click at [512, 243] on input "number" at bounding box center [516, 242] width 29 height 14
type input "400"
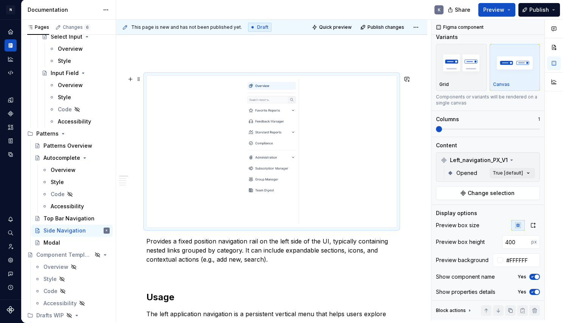
click at [425, 155] on div "This page is new and has not been published yet. Draft Quick preview Publish ch…" at bounding box center [273, 170] width 315 height 300
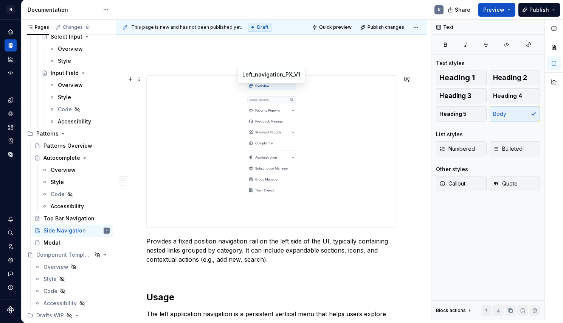
click at [337, 158] on div at bounding box center [272, 151] width 250 height 151
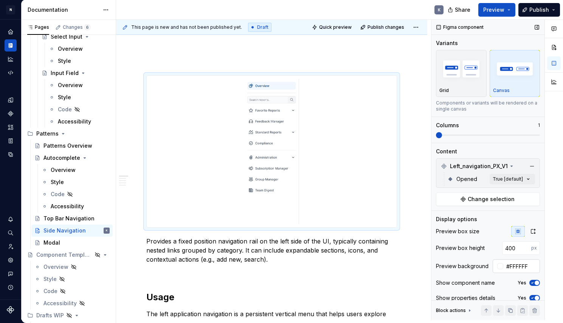
click at [511, 272] on input "#FFFFFF" at bounding box center [521, 266] width 37 height 14
paste input "F9FAFB"
click at [511, 270] on input "#FFFFFFF9FAFB" at bounding box center [521, 266] width 37 height 14
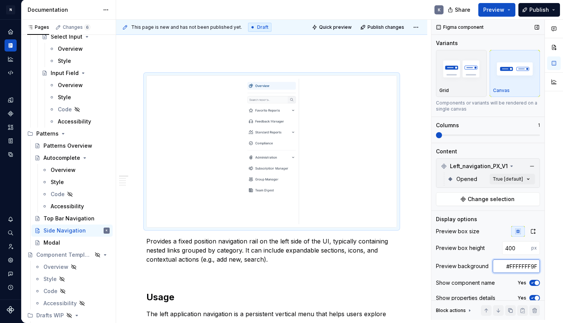
paste input "text"
type input "#F9FAFB"
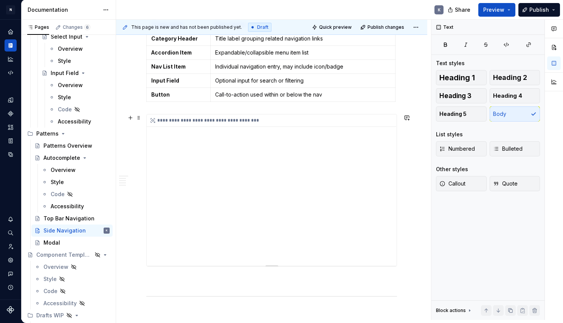
scroll to position [1605, 0]
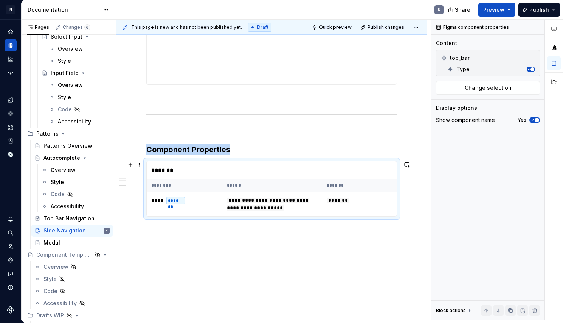
click at [191, 170] on div "*******" at bounding box center [272, 170] width 250 height 18
click at [492, 71] on div "Type" at bounding box center [490, 69] width 67 height 8
click at [464, 66] on span "Type" at bounding box center [463, 69] width 13 height 8
click at [460, 56] on span "top_bar" at bounding box center [460, 58] width 20 height 8
click at [495, 86] on span "Change selection" at bounding box center [488, 88] width 47 height 8
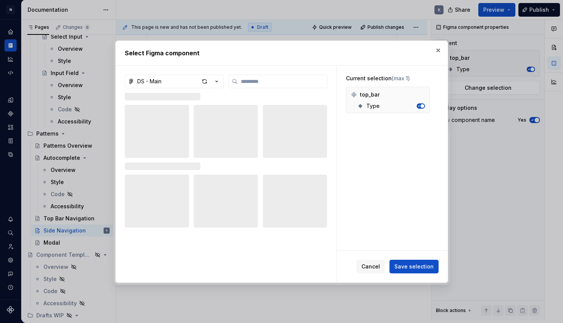
type textarea "*"
click at [291, 81] on input "search" at bounding box center [282, 82] width 89 height 8
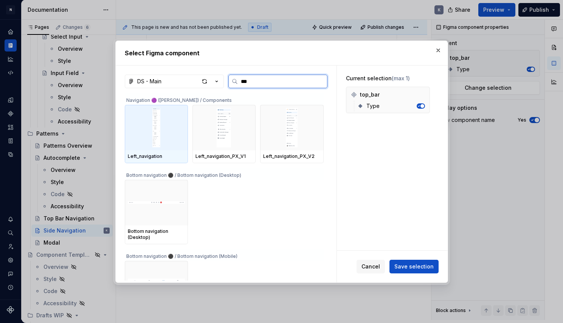
type input "****"
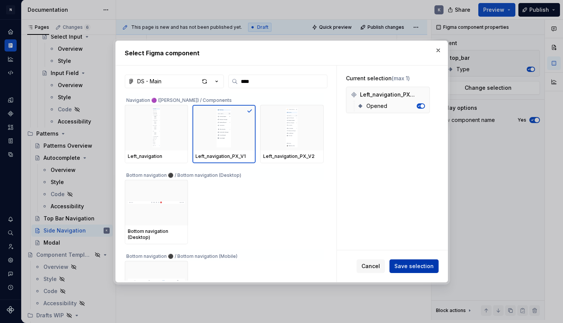
click at [411, 265] on span "Save selection" at bounding box center [414, 266] width 39 height 8
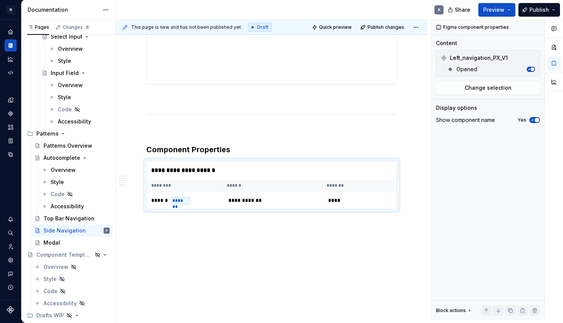
scroll to position [1577, 0]
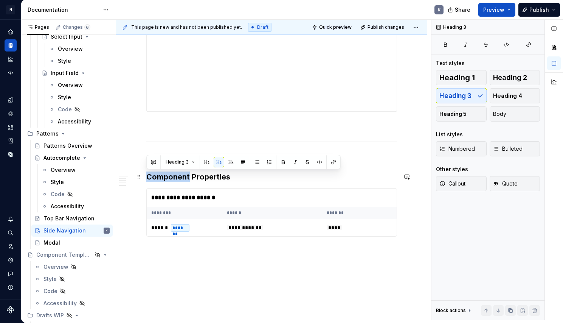
drag, startPoint x: 189, startPoint y: 176, endPoint x: 148, endPoint y: 176, distance: 41.6
click at [148, 176] on h3 "Component Properties" at bounding box center [271, 176] width 251 height 11
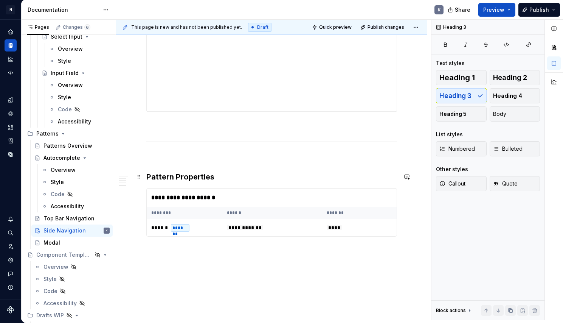
click at [270, 175] on h3 "Pattern Properties" at bounding box center [271, 176] width 251 height 11
drag, startPoint x: 326, startPoint y: 254, endPoint x: 326, endPoint y: 258, distance: 3.8
click at [326, 255] on p at bounding box center [271, 249] width 251 height 9
click at [253, 252] on p at bounding box center [271, 249] width 251 height 9
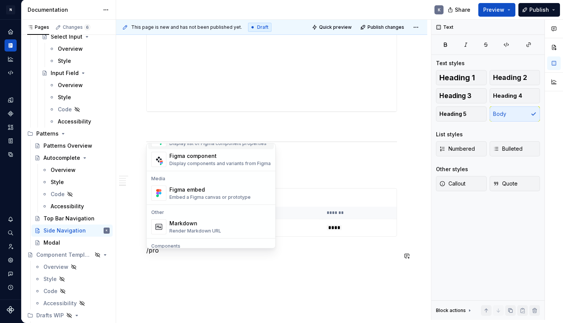
scroll to position [6, 0]
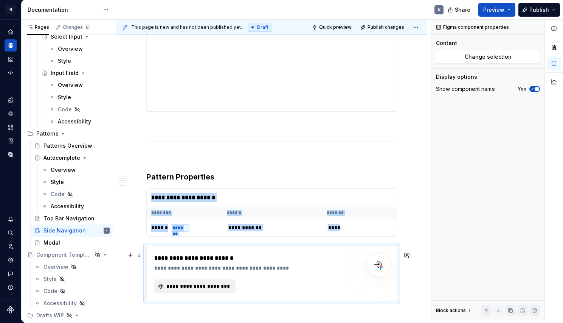
click at [225, 289] on span "**********" at bounding box center [197, 286] width 65 height 8
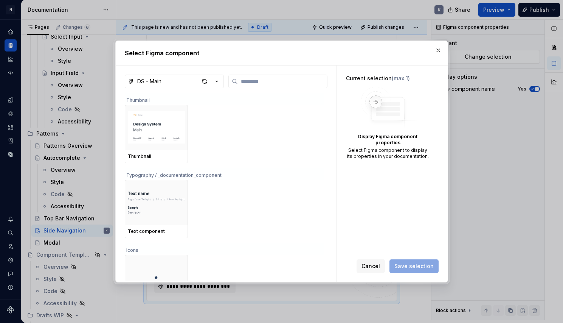
type textarea "*"
click at [288, 84] on input "search" at bounding box center [282, 82] width 89 height 8
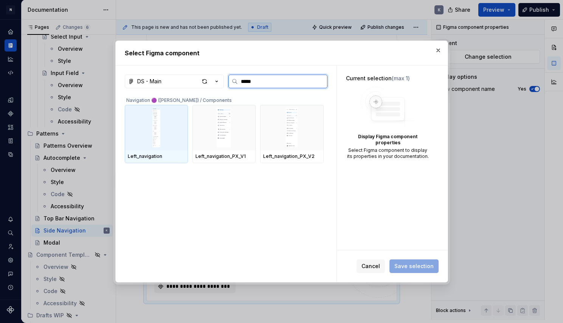
type input "******"
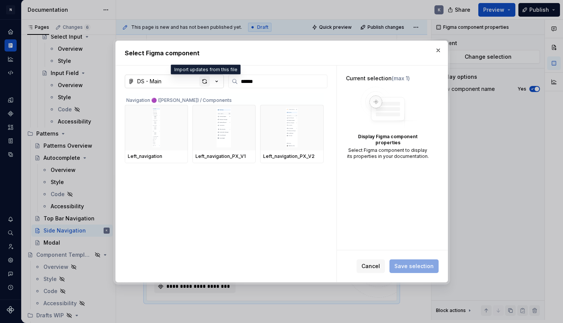
click at [207, 81] on div "button" at bounding box center [204, 81] width 11 height 11
type textarea "*"
drag, startPoint x: 261, startPoint y: 80, endPoint x: 319, endPoint y: 80, distance: 58.3
click at [319, 80] on input "******" at bounding box center [282, 82] width 89 height 8
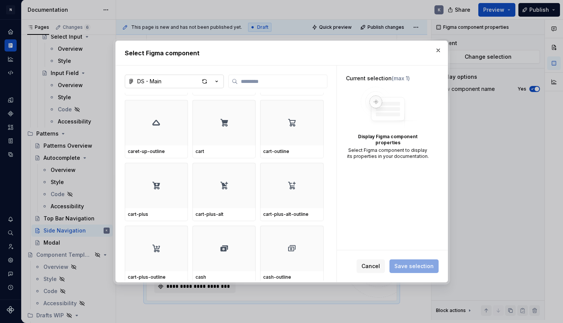
scroll to position [0, 0]
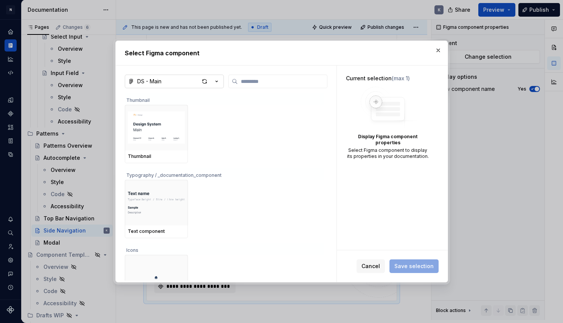
type textarea "*"
click at [251, 78] on input "search" at bounding box center [282, 82] width 89 height 8
paste input "**********"
type input "**********"
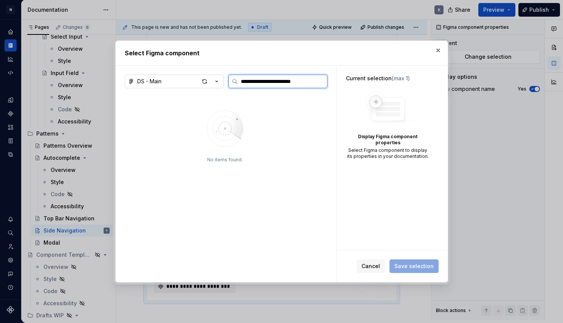
click at [279, 84] on input "**********" at bounding box center [282, 82] width 89 height 8
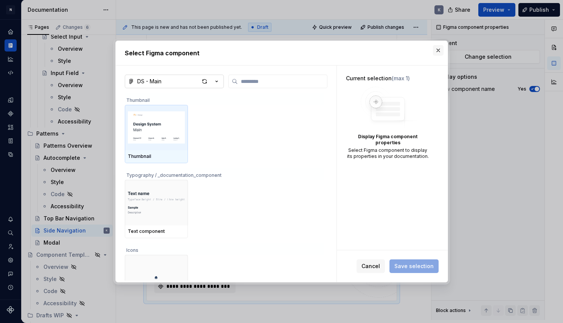
click at [440, 50] on button "button" at bounding box center [438, 50] width 11 height 11
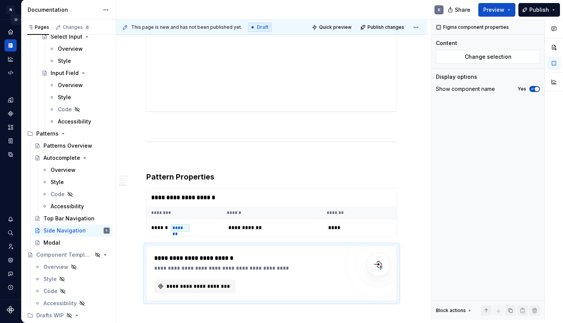
click at [15, 20] on button "Expand sidebar" at bounding box center [16, 19] width 11 height 11
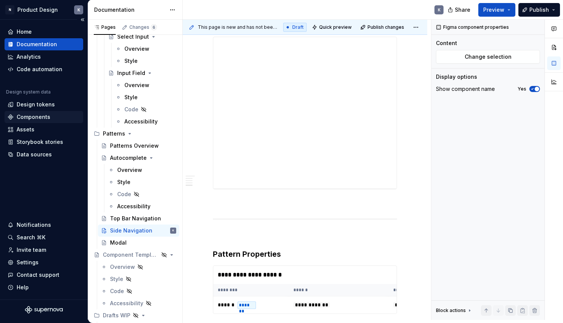
click at [27, 120] on div "Components" at bounding box center [34, 117] width 34 height 8
type textarea "*"
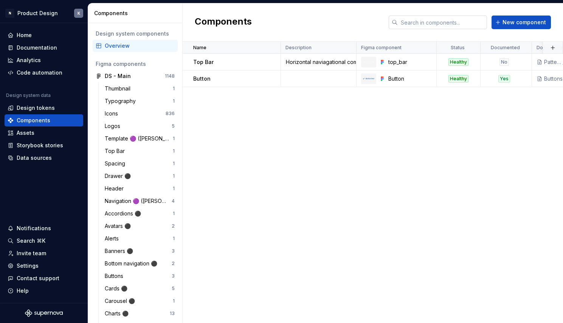
click at [456, 23] on input "text" at bounding box center [442, 23] width 89 height 14
paste input "_navigation_element_level1"
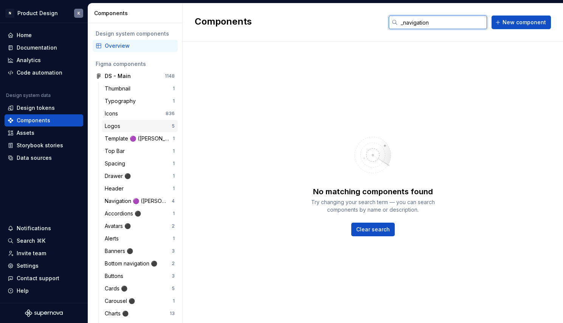
scroll to position [63, 0]
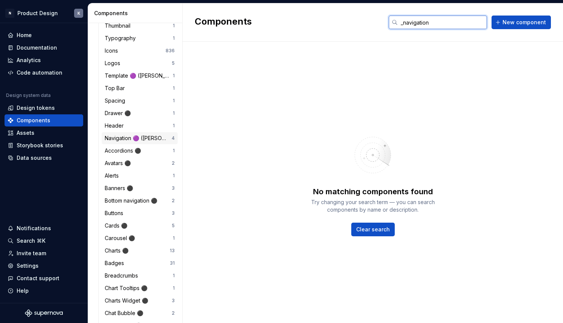
type input "_navigation"
click at [122, 139] on div "Navigation 🟣 ([PERSON_NAME])" at bounding box center [138, 138] width 67 height 8
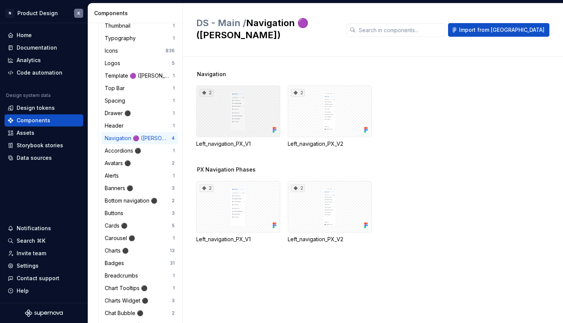
click at [241, 106] on div "2" at bounding box center [238, 110] width 84 height 51
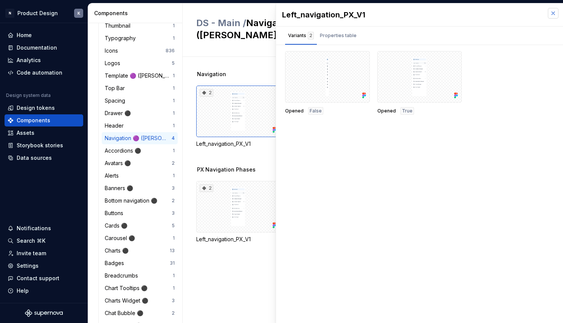
click at [549, 11] on button "button" at bounding box center [553, 13] width 11 height 11
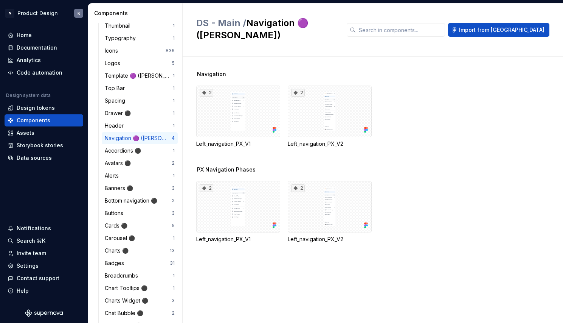
click at [128, 138] on div "Navigation 🟣 ([PERSON_NAME])" at bounding box center [138, 138] width 67 height 8
click at [150, 150] on div "Accordions ⚫️" at bounding box center [139, 151] width 68 height 8
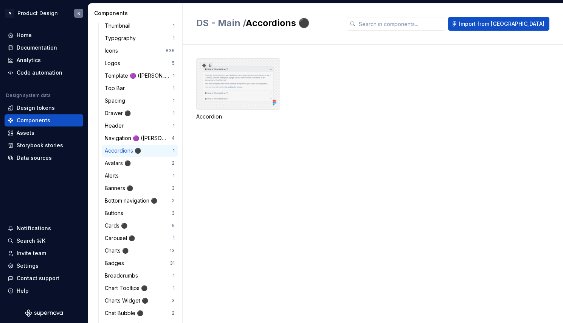
click at [246, 78] on div "6" at bounding box center [238, 83] width 84 height 51
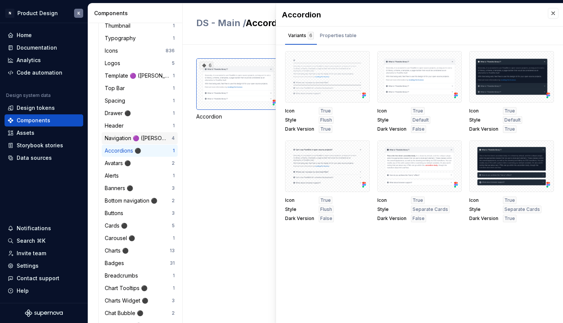
click at [151, 136] on div "Navigation 🟣 ([PERSON_NAME])" at bounding box center [138, 138] width 67 height 8
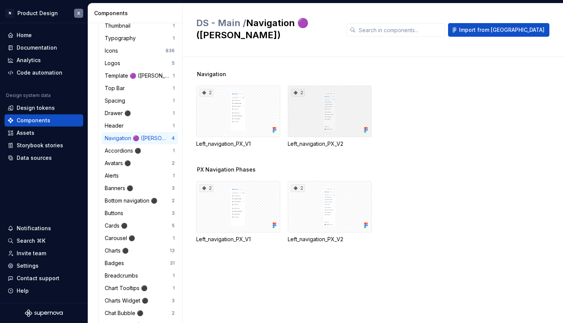
click at [304, 103] on div "2" at bounding box center [330, 110] width 84 height 51
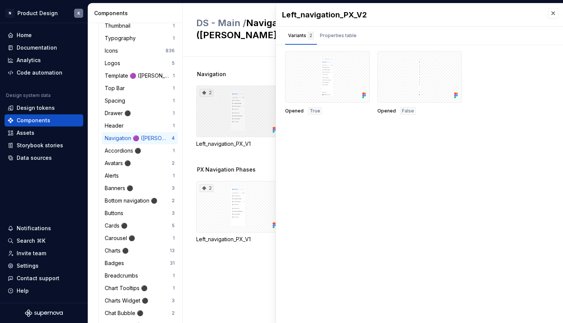
click at [230, 101] on div "2" at bounding box center [238, 110] width 84 height 51
click at [244, 181] on div "2" at bounding box center [238, 206] width 84 height 51
click at [269, 151] on div "Navigation 2 Left_navigation_PX_V1 2 Left_navigation_PX_V2" at bounding box center [379, 117] width 367 height 95
click at [551, 14] on button "button" at bounding box center [553, 13] width 11 height 11
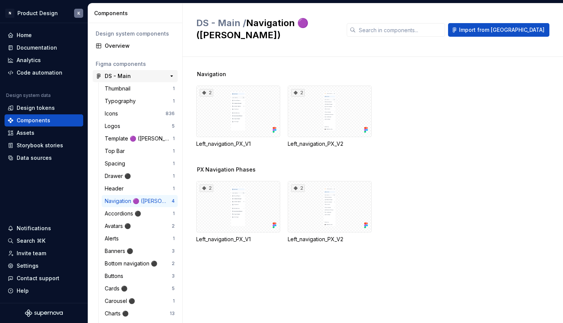
click at [136, 77] on div "DS - Main" at bounding box center [133, 76] width 56 height 8
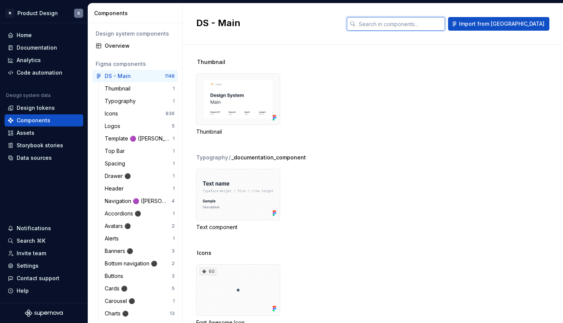
click at [438, 26] on input "text" at bounding box center [400, 24] width 89 height 14
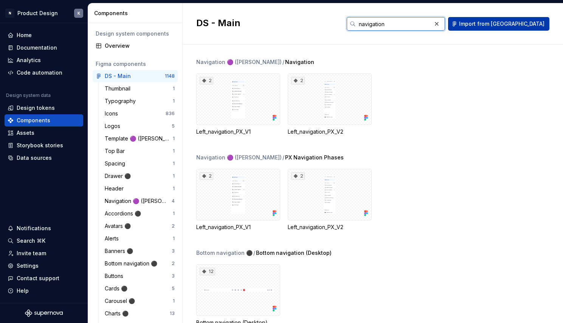
type input "navigation"
click at [504, 21] on span "Import from [GEOGRAPHIC_DATA]" at bounding box center [501, 24] width 85 height 8
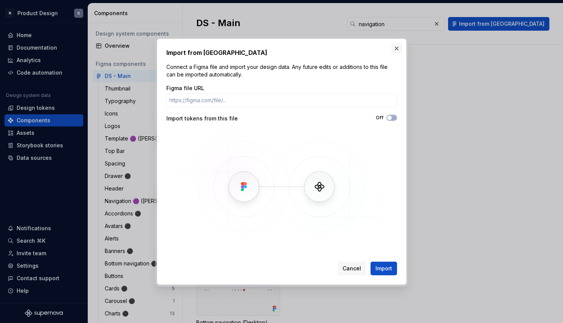
click at [394, 45] on button "button" at bounding box center [396, 48] width 11 height 11
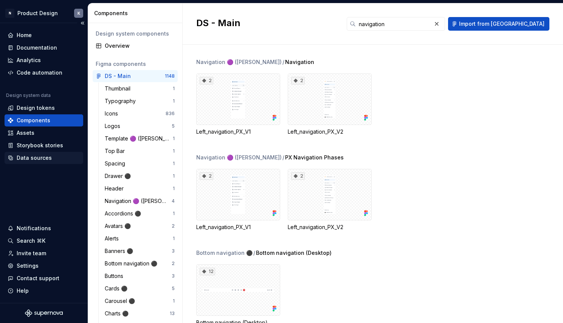
click at [37, 157] on div "Data sources" at bounding box center [34, 158] width 35 height 8
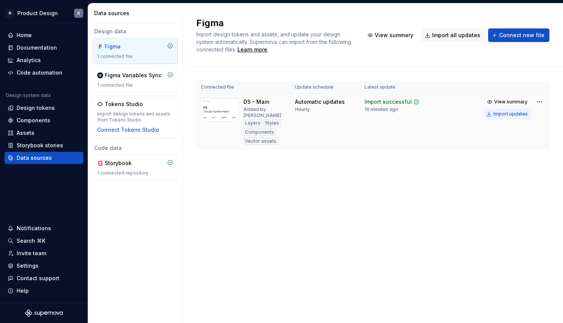
click at [512, 116] on div "Import updates" at bounding box center [511, 114] width 34 height 6
click at [138, 174] on div "1 connected repository" at bounding box center [135, 173] width 76 height 6
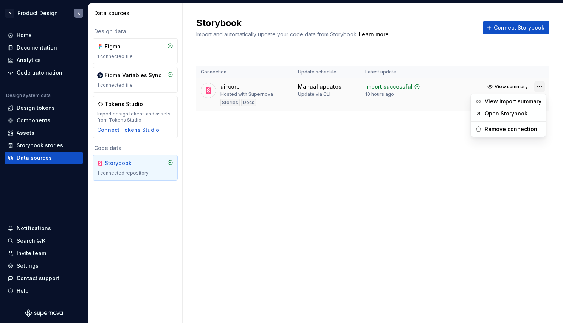
click at [538, 86] on html "N Product Design K Home Documentation Analytics Code automation Design system d…" at bounding box center [281, 161] width 563 height 323
click at [495, 110] on link "Open Storybook" at bounding box center [513, 114] width 57 height 8
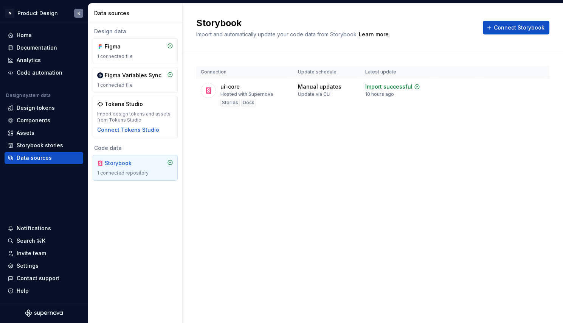
click at [153, 165] on div "Storybook" at bounding box center [135, 163] width 76 height 8
click at [540, 89] on html "N Product Design K Home Documentation Analytics Code automation Design system d…" at bounding box center [281, 161] width 563 height 323
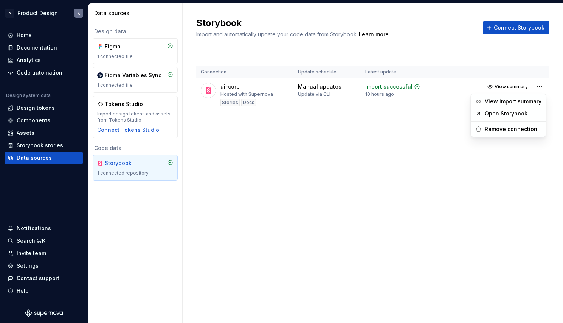
click at [32, 72] on html "N Product Design K Home Documentation Analytics Code automation Design system d…" at bounding box center [281, 161] width 563 height 323
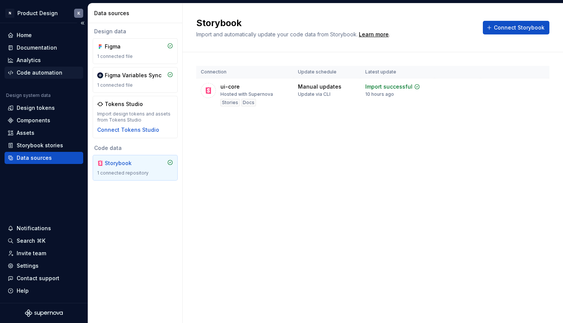
click at [32, 72] on div "Code automation" at bounding box center [40, 73] width 46 height 8
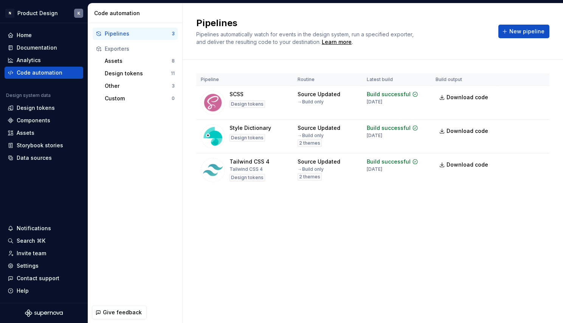
click at [136, 35] on div "Pipelines" at bounding box center [138, 34] width 67 height 8
click at [48, 135] on div "Assets" at bounding box center [44, 133] width 73 height 8
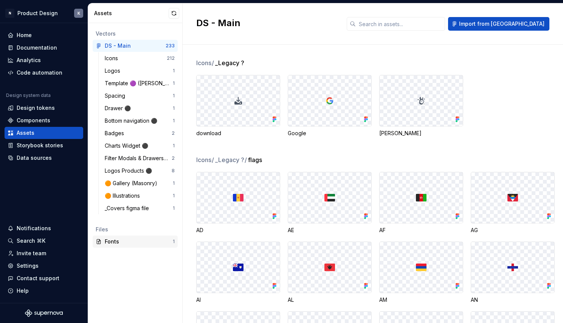
click at [127, 239] on div "Fonts" at bounding box center [139, 242] width 68 height 8
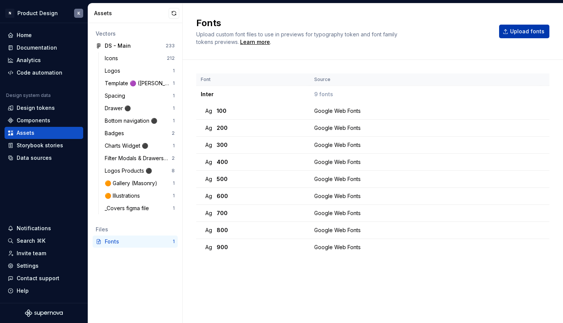
click at [525, 30] on span "Upload fonts" at bounding box center [527, 32] width 34 height 8
click at [269, 111] on div "Ag 100" at bounding box center [255, 111] width 100 height 8
click at [119, 57] on div "Icons" at bounding box center [113, 58] width 16 height 8
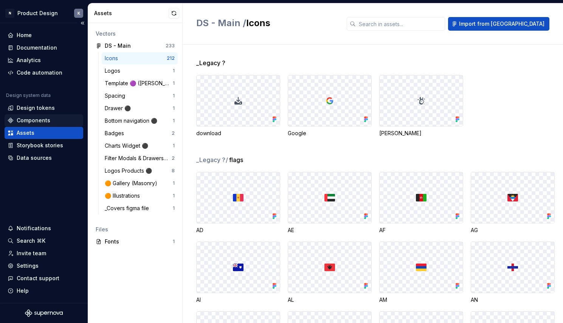
click at [50, 118] on div "Components" at bounding box center [44, 121] width 73 height 8
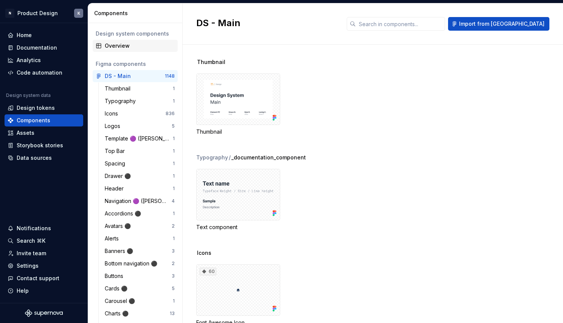
click at [115, 47] on div "Overview" at bounding box center [140, 46] width 70 height 8
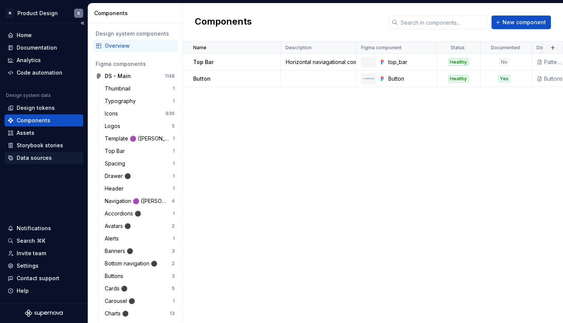
click at [43, 158] on div "Data sources" at bounding box center [34, 158] width 35 height 8
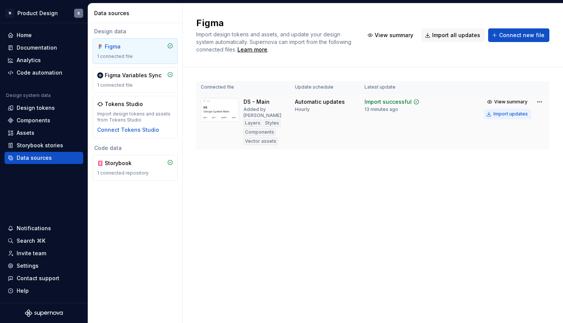
click at [514, 114] on div "Import updates" at bounding box center [511, 114] width 34 height 6
click at [43, 121] on div "Components" at bounding box center [34, 121] width 34 height 8
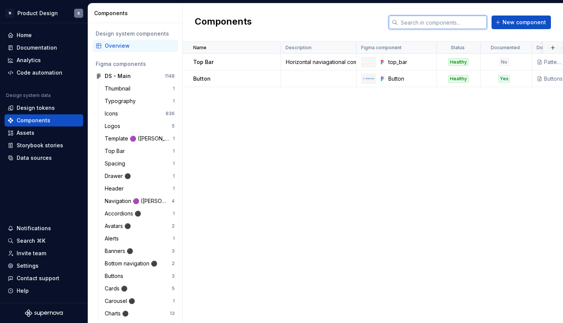
click at [424, 25] on input "text" at bounding box center [442, 23] width 89 height 14
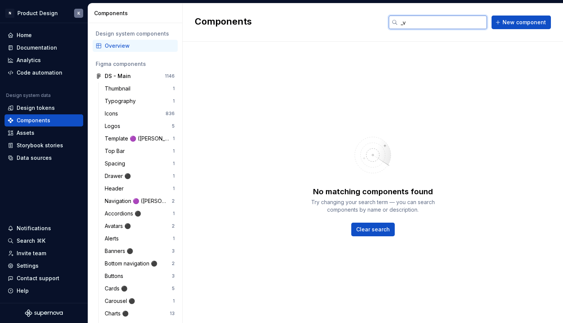
type input "_"
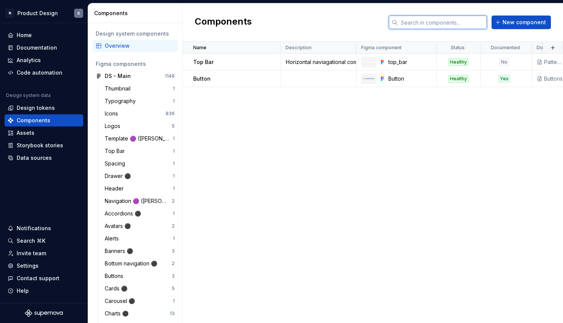
type input "_"
type input "v"
click at [31, 160] on div "Data sources" at bounding box center [34, 158] width 35 height 8
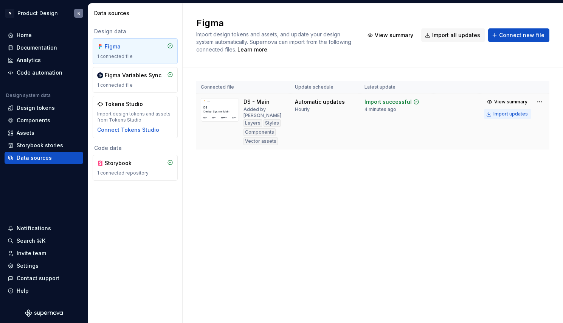
click at [505, 113] on div "Import updates" at bounding box center [511, 114] width 34 height 6
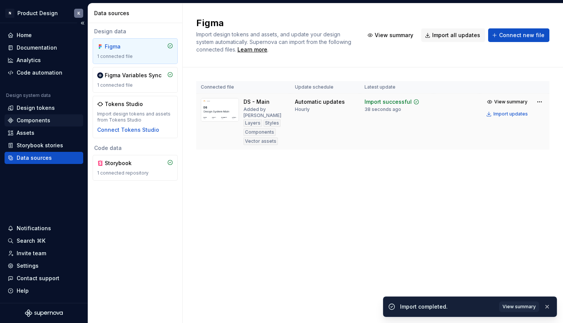
click at [45, 119] on div "Components" at bounding box center [34, 121] width 34 height 8
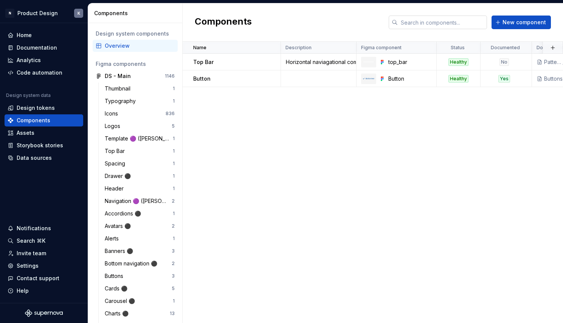
click at [418, 25] on input "text" at bounding box center [442, 23] width 89 height 14
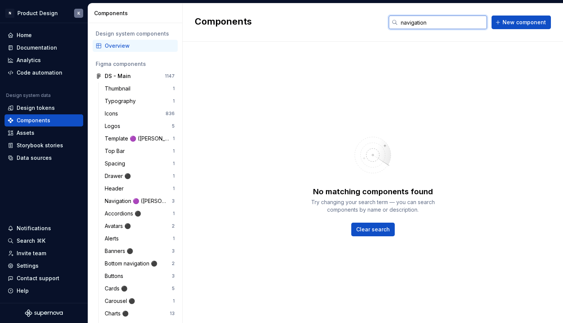
type input "navigation"
click at [54, 36] on div "Home" at bounding box center [44, 35] width 73 height 8
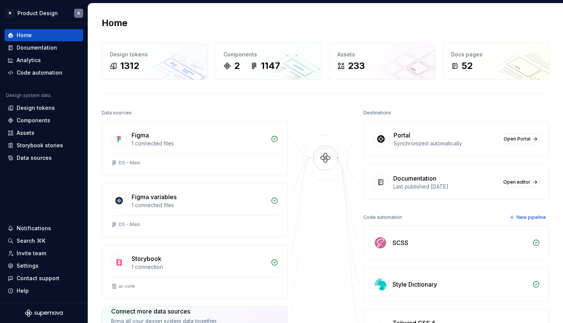
click at [436, 178] on div "Documentation" at bounding box center [444, 178] width 102 height 9
click at [40, 155] on div "Data sources" at bounding box center [34, 158] width 35 height 8
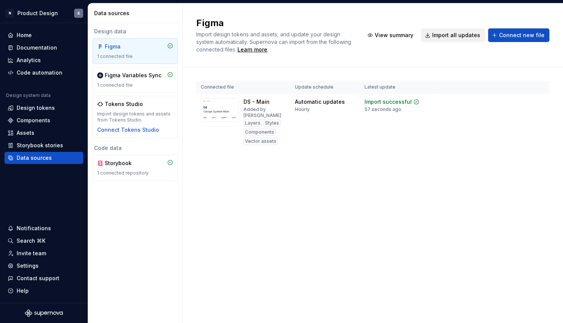
click at [460, 37] on span "Import all updates" at bounding box center [456, 35] width 48 height 8
click at [45, 48] on div "Documentation" at bounding box center [37, 48] width 40 height 8
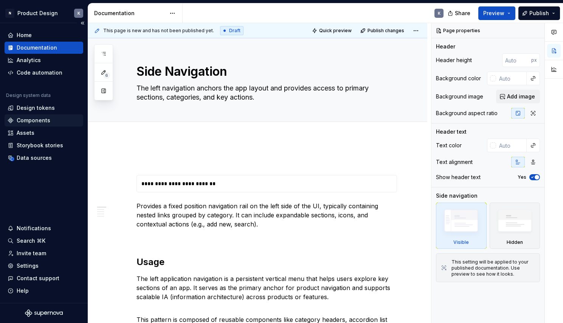
click at [48, 120] on div "Components" at bounding box center [34, 121] width 34 height 8
type textarea "*"
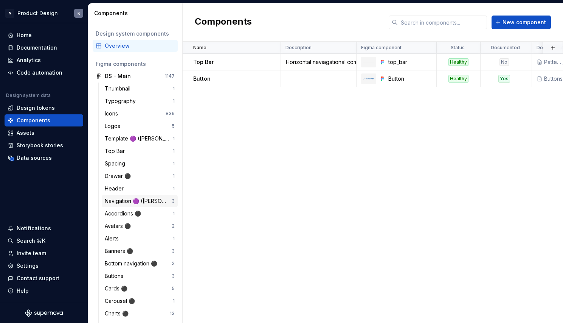
click at [118, 203] on div "Navigation 🟣 ([PERSON_NAME])" at bounding box center [138, 201] width 67 height 8
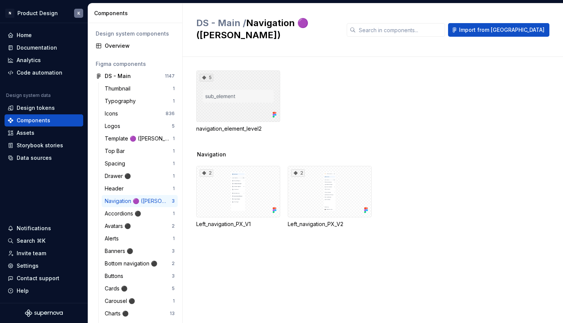
click at [257, 91] on div "5" at bounding box center [238, 95] width 84 height 51
